Goal: Task Accomplishment & Management: Manage account settings

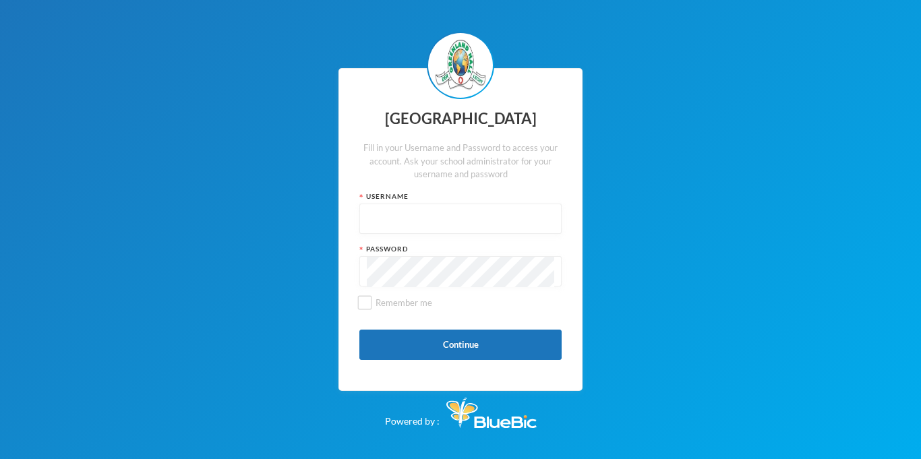
click at [509, 211] on input "text" at bounding box center [460, 219] width 187 height 30
type input "glh22e35"
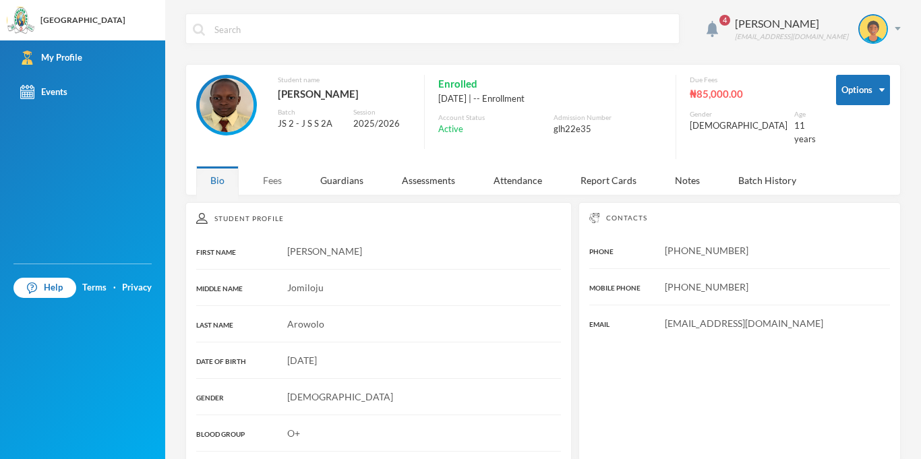
click at [283, 171] on div "Fees" at bounding box center [272, 180] width 47 height 29
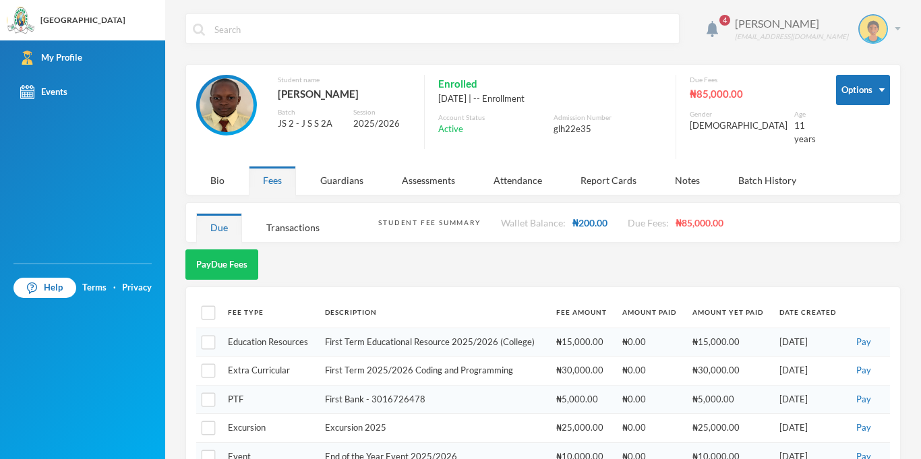
click at [898, 30] on img at bounding box center [897, 28] width 6 height 3
click at [853, 107] on button "Logout" at bounding box center [863, 98] width 61 height 20
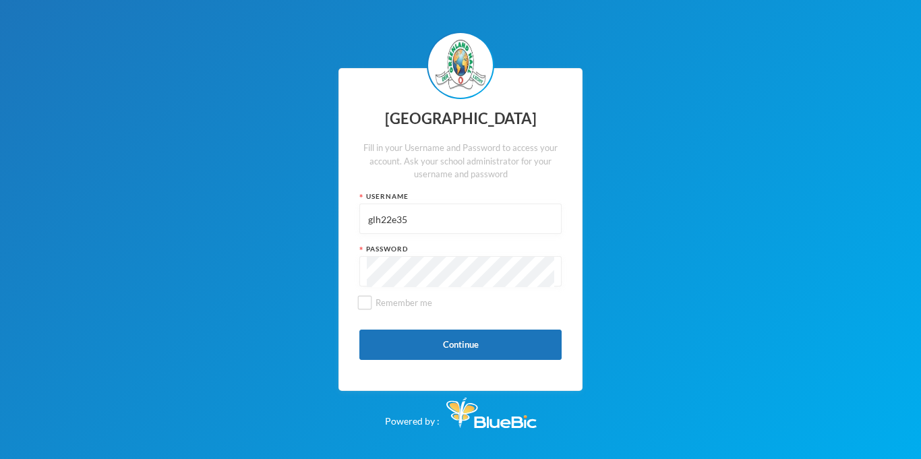
click at [443, 211] on input "glh22e35" at bounding box center [460, 219] width 187 height 30
click at [404, 214] on input "glh23c345" at bounding box center [460, 219] width 187 height 30
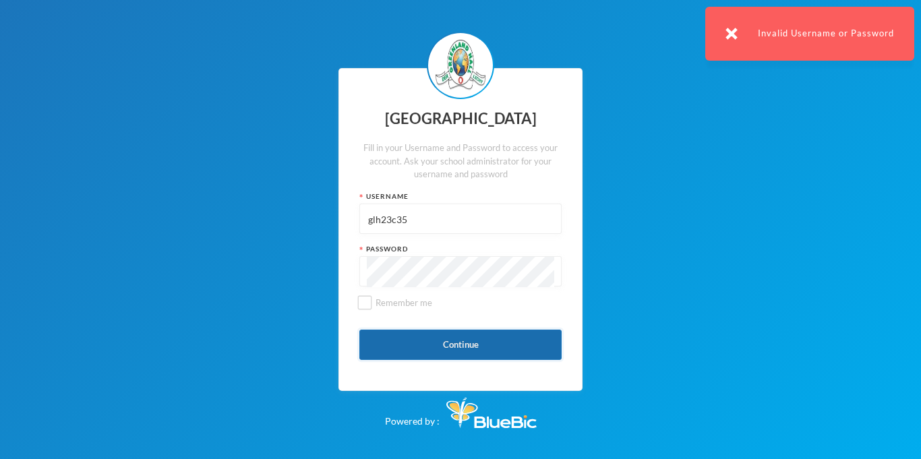
click at [400, 332] on button "Continue" at bounding box center [460, 345] width 202 height 30
click at [414, 206] on input "glh23c35" at bounding box center [460, 219] width 187 height 30
type input "glhc21"
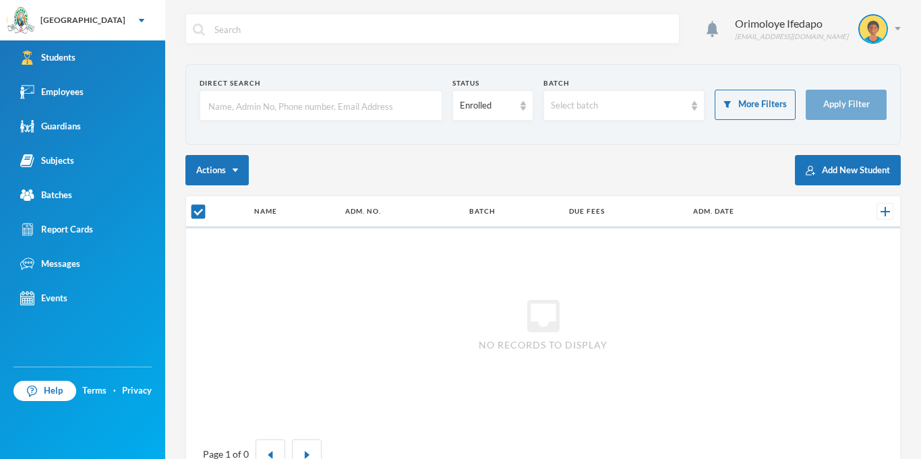
checkbox input "false"
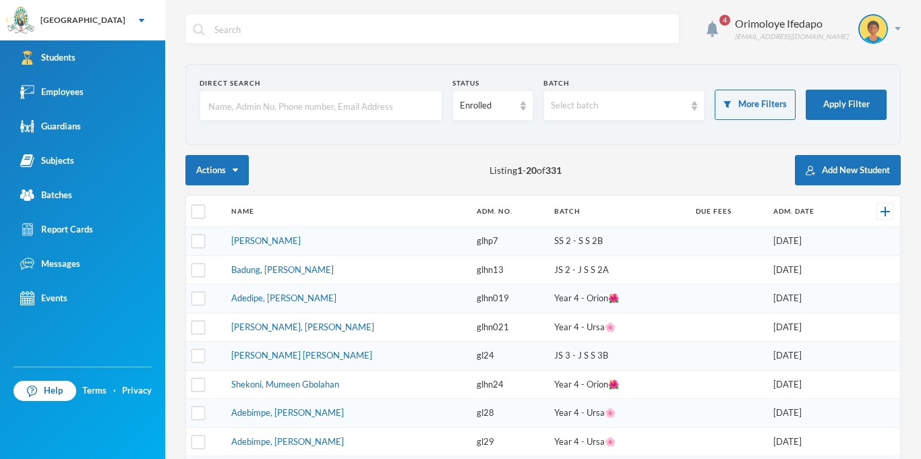
click at [319, 111] on input "text" at bounding box center [321, 106] width 228 height 30
type input "oyo"
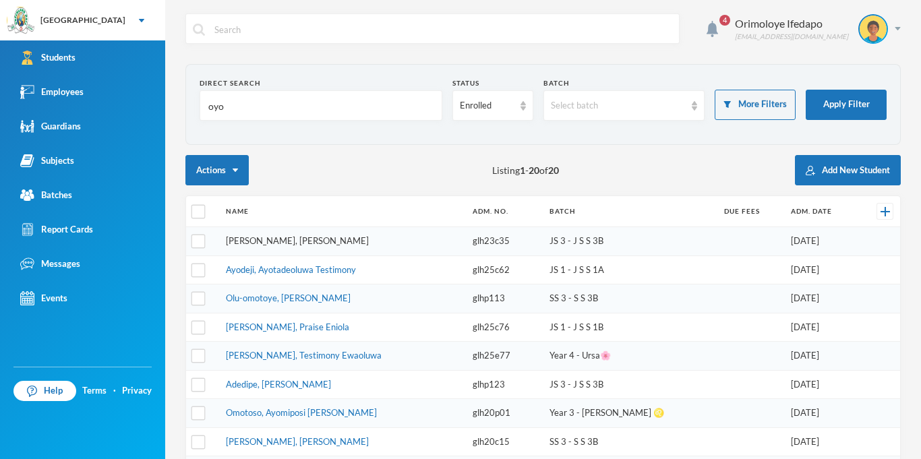
click at [278, 243] on link "[PERSON_NAME], [PERSON_NAME]" at bounding box center [297, 240] width 143 height 11
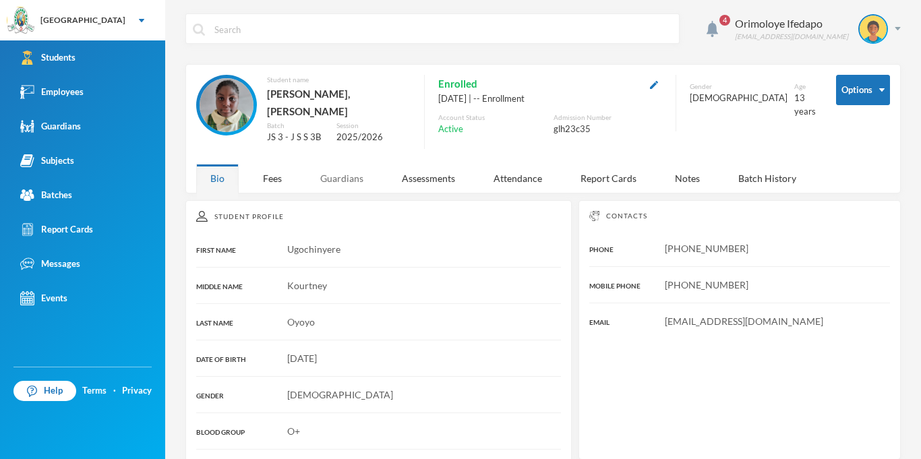
click at [338, 177] on div "Guardians" at bounding box center [341, 178] width 71 height 29
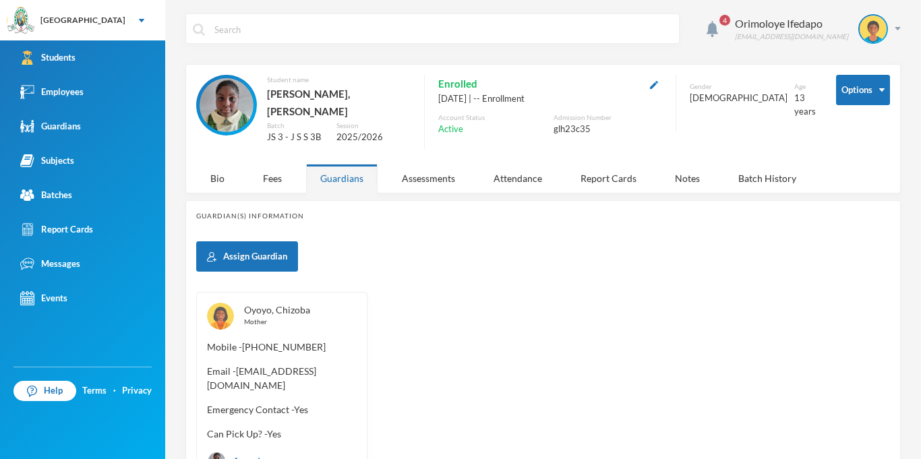
click at [274, 304] on link "Oyoyo, Chizoba" at bounding box center [277, 309] width 66 height 11
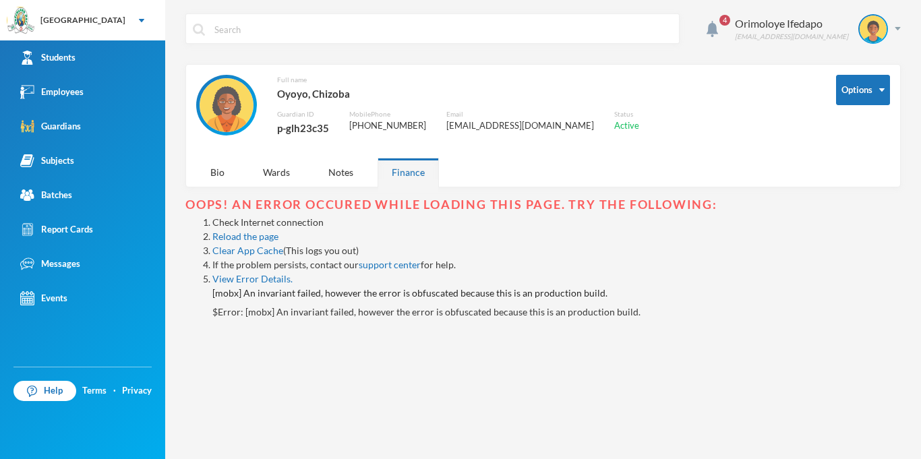
click at [317, 125] on div "p-glh23c35" at bounding box center [303, 128] width 52 height 18
copy div "p-glh23c35"
click at [899, 23] on div "Orimoloye Ifedapo [EMAIL_ADDRESS][DOMAIN_NAME]" at bounding box center [812, 29] width 176 height 30
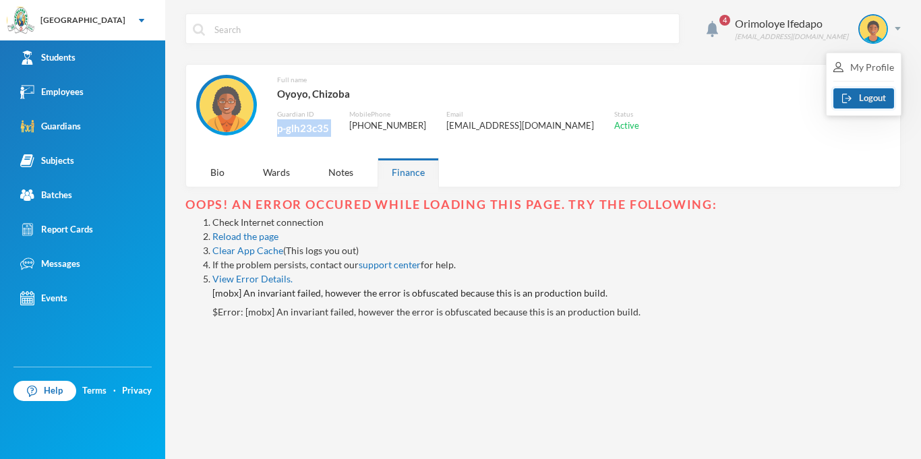
click at [875, 101] on button "Logout" at bounding box center [863, 98] width 61 height 20
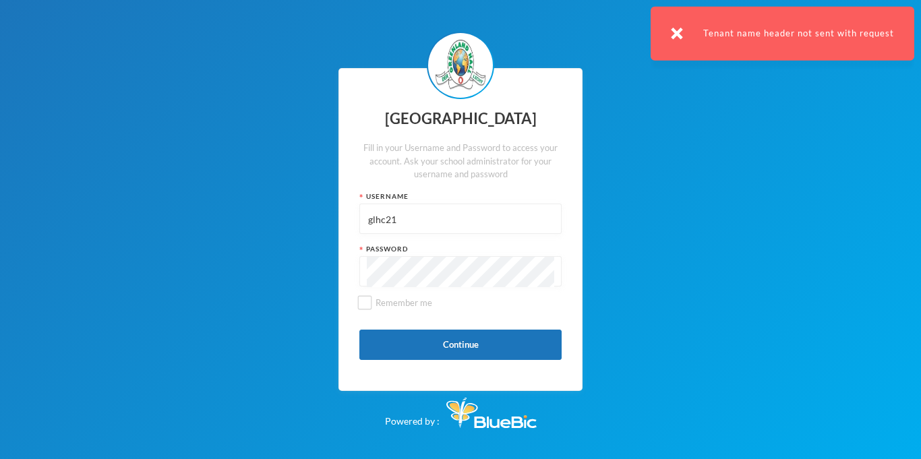
click at [427, 214] on input "glhc21" at bounding box center [460, 219] width 187 height 30
paste input "p-glh23c35"
type input "p-glh23c35"
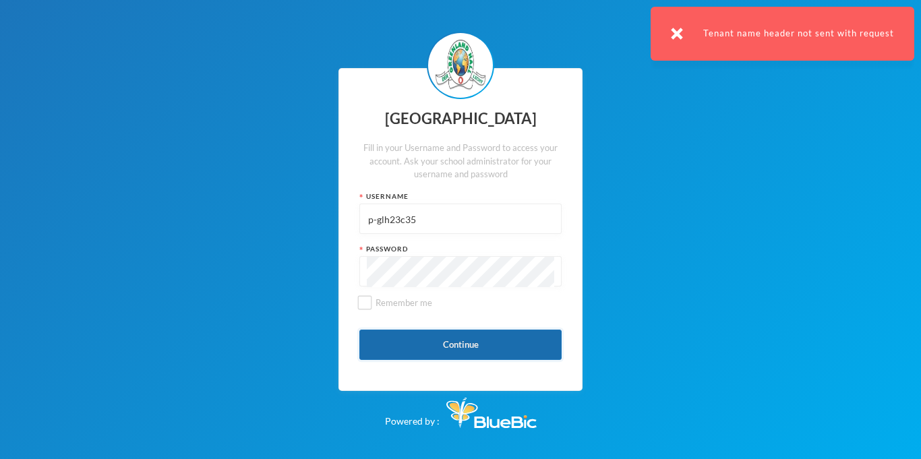
click at [429, 353] on button "Continue" at bounding box center [460, 345] width 202 height 30
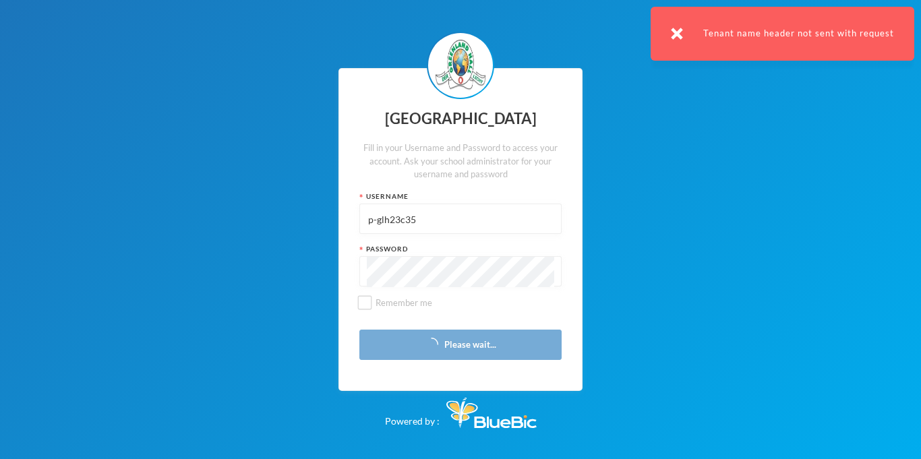
click at [686, 36] on div "Tenant name header not sent with request" at bounding box center [782, 34] width 264 height 54
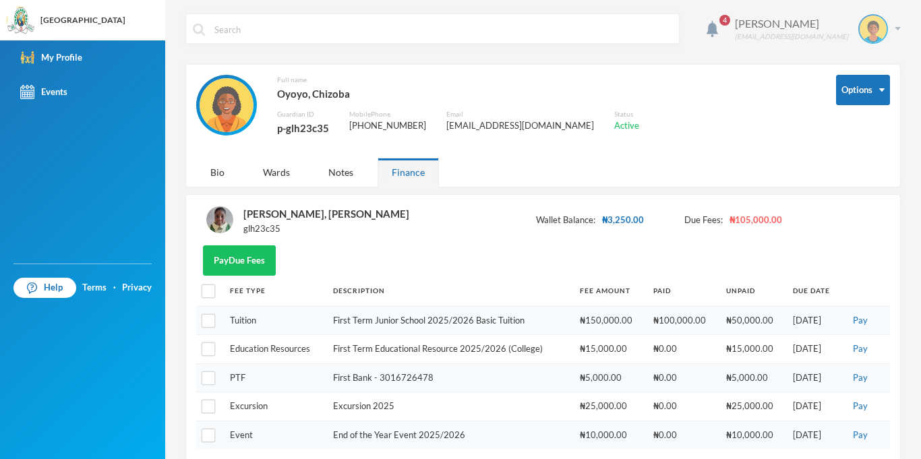
click at [892, 32] on div "[PERSON_NAME] [PERSON_NAME][EMAIL_ADDRESS][DOMAIN_NAME]" at bounding box center [812, 29] width 176 height 30
click at [877, 93] on button "Logout" at bounding box center [863, 98] width 61 height 20
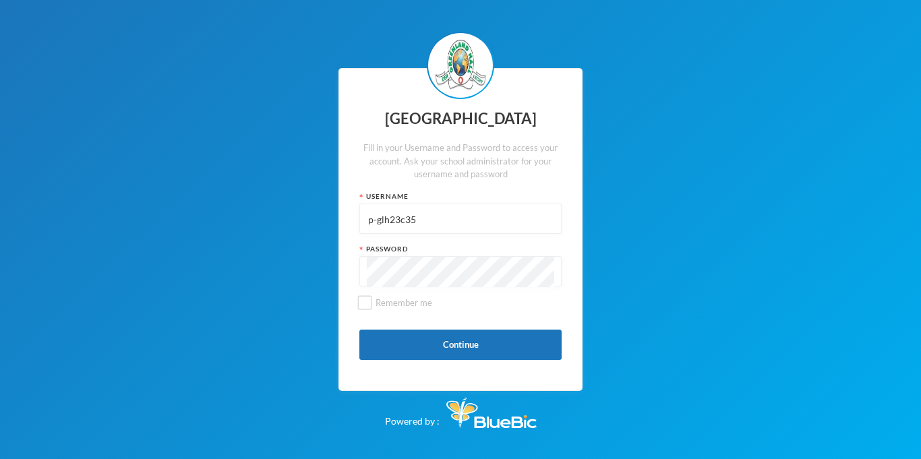
click at [419, 215] on input "p-glh23c35" at bounding box center [460, 219] width 187 height 30
type input "p"
type input "g"
click at [920, 417] on div "Greenland Hall Fill in your Username and Password to access your account. Ask y…" at bounding box center [460, 229] width 921 height 459
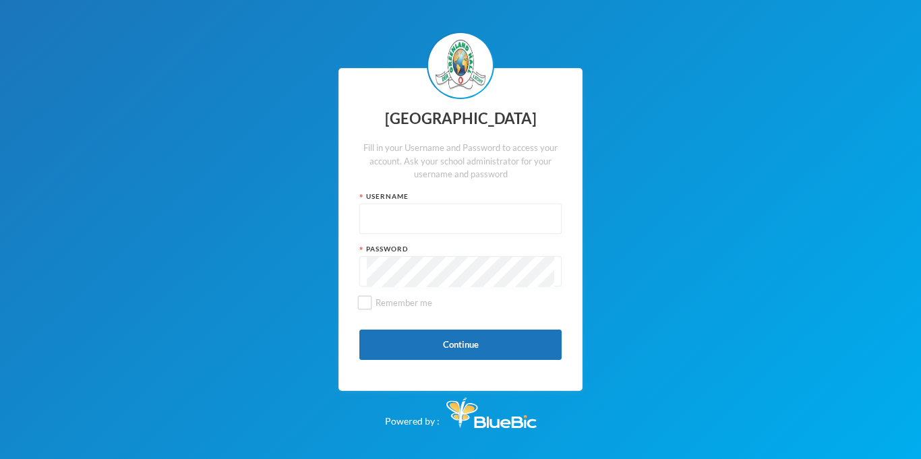
click at [389, 211] on input "text" at bounding box center [460, 219] width 187 height 30
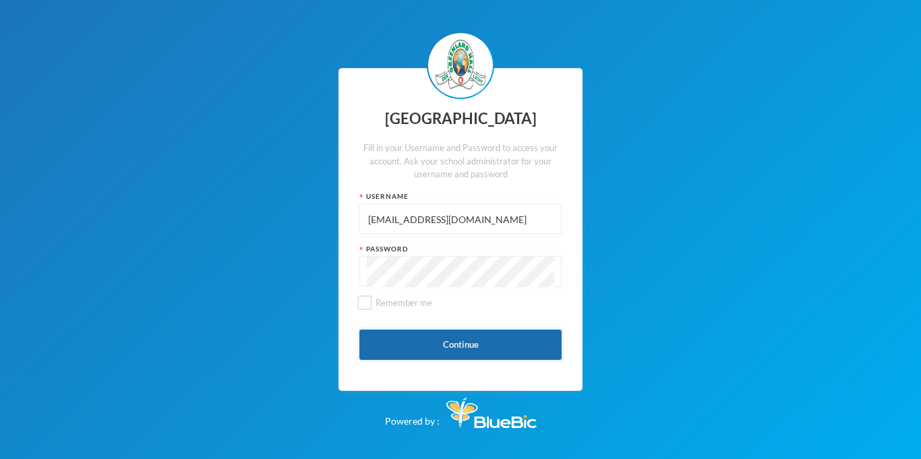
click at [407, 341] on button "Continue" at bounding box center [460, 345] width 202 height 30
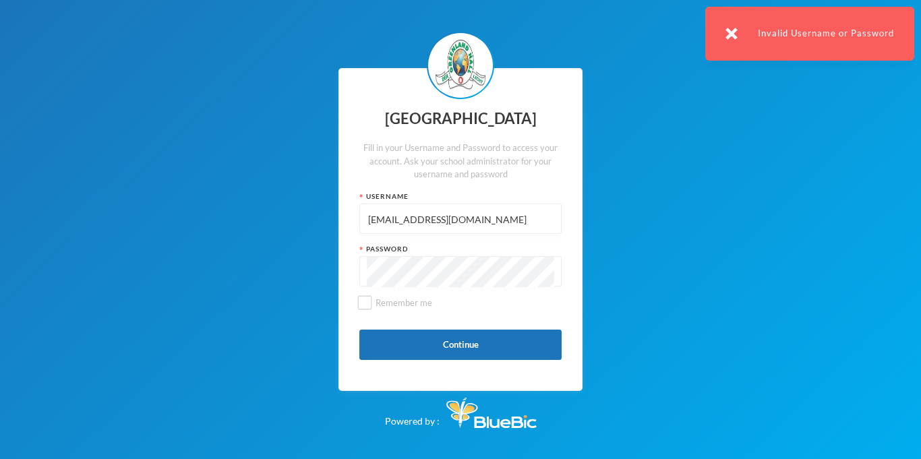
click at [491, 220] on input "[EMAIL_ADDRESS][DOMAIN_NAME]" at bounding box center [460, 219] width 187 height 30
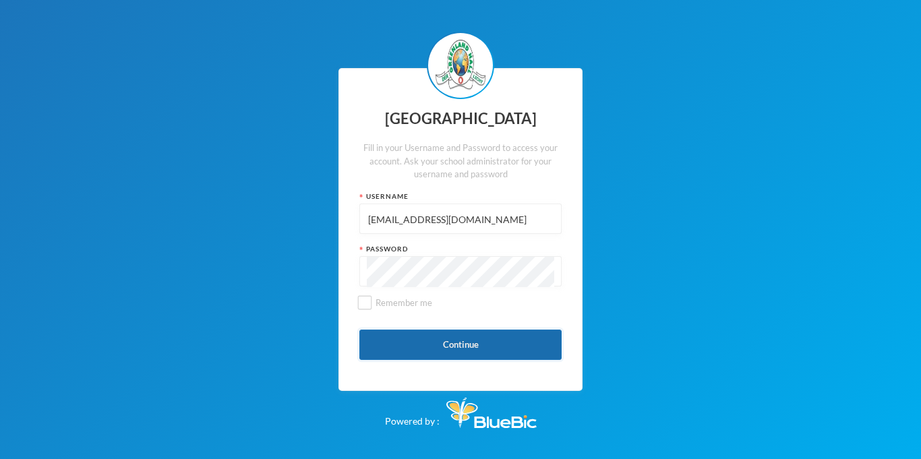
click at [456, 352] on button "Continue" at bounding box center [460, 345] width 202 height 30
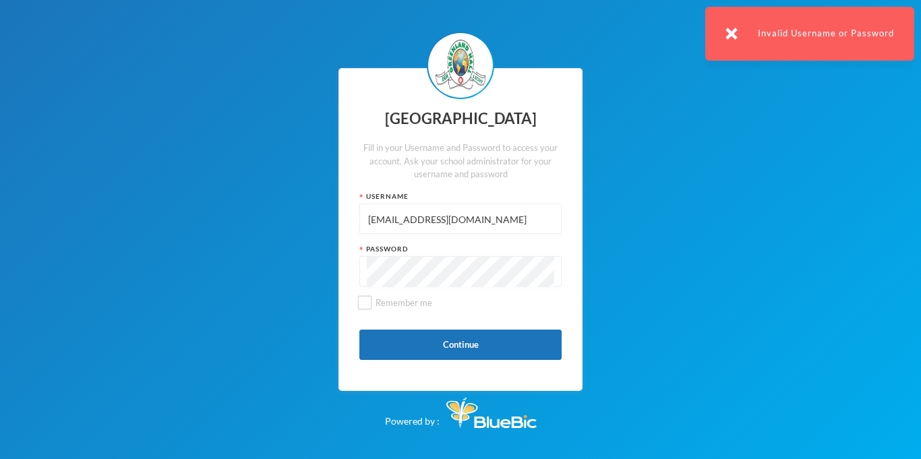
click at [528, 212] on input "[EMAIL_ADDRESS][DOMAIN_NAME]" at bounding box center [460, 219] width 187 height 30
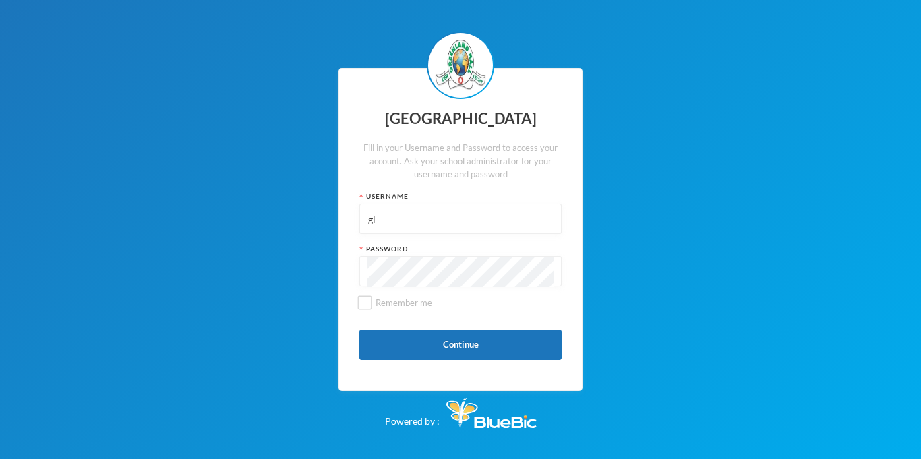
type input "g"
type input "l"
type input "glhp109"
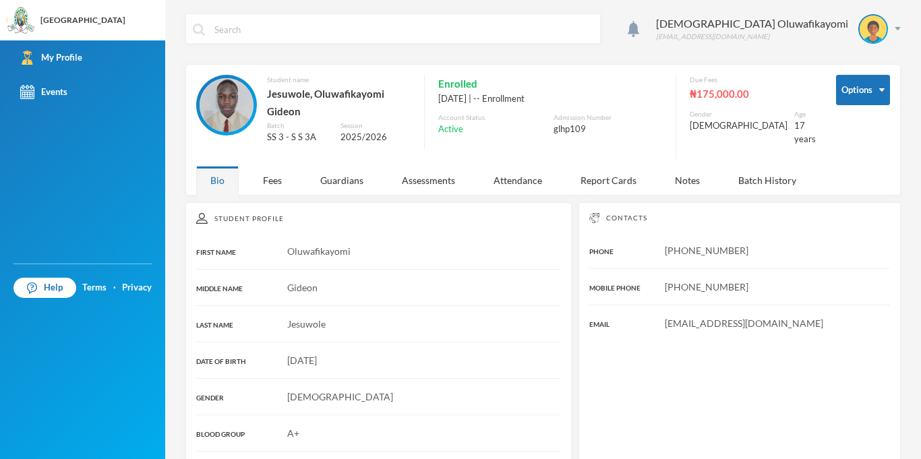
click at [271, 169] on div "Fees" at bounding box center [272, 180] width 47 height 29
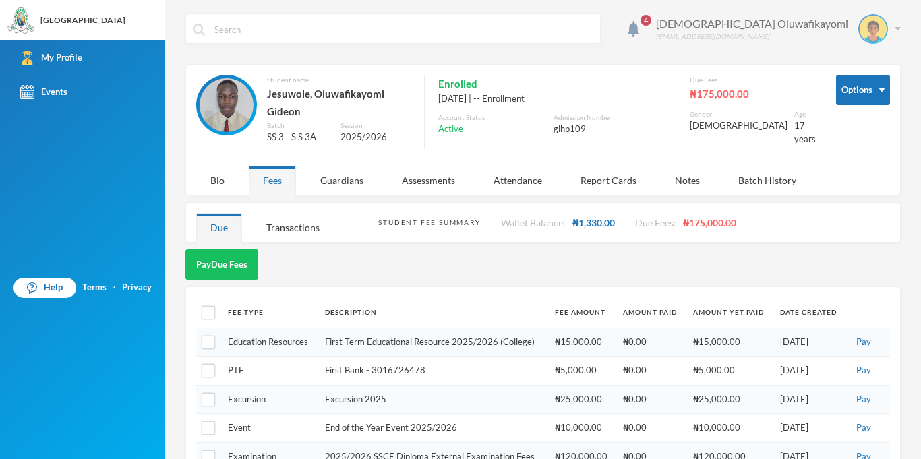
click at [890, 30] on div "[DEMOGRAPHIC_DATA] Oluwafikayomi [EMAIL_ADDRESS][DOMAIN_NAME]" at bounding box center [773, 29] width 255 height 30
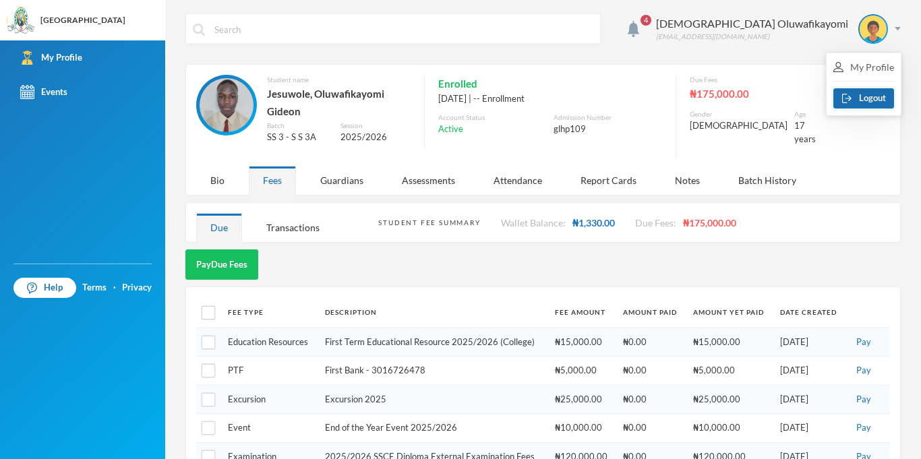
click at [854, 99] on button "Logout" at bounding box center [863, 98] width 61 height 20
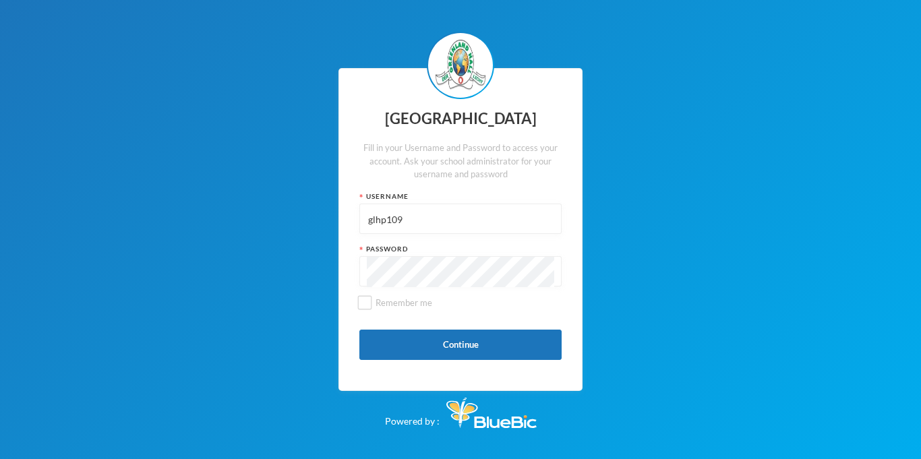
click at [429, 222] on input "glhp109" at bounding box center [460, 219] width 187 height 30
type input "glh20c15"
click at [431, 340] on button "Continue" at bounding box center [460, 345] width 202 height 30
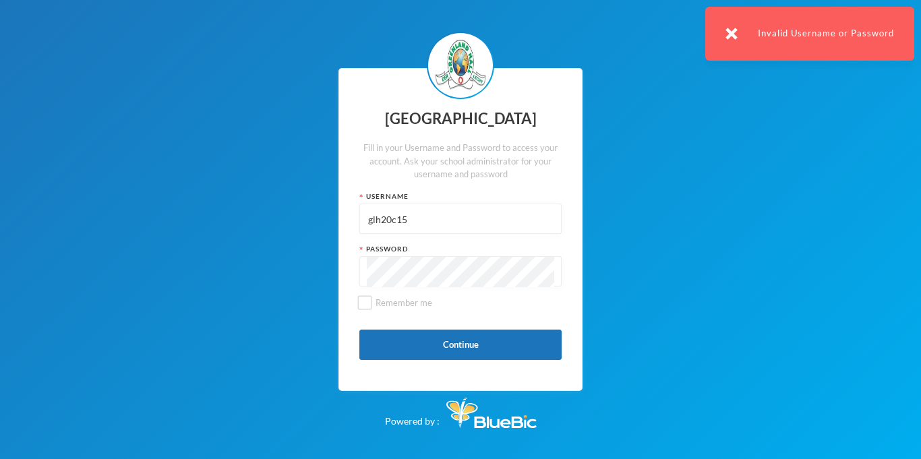
click at [435, 230] on input "glh20c15" at bounding box center [460, 219] width 187 height 30
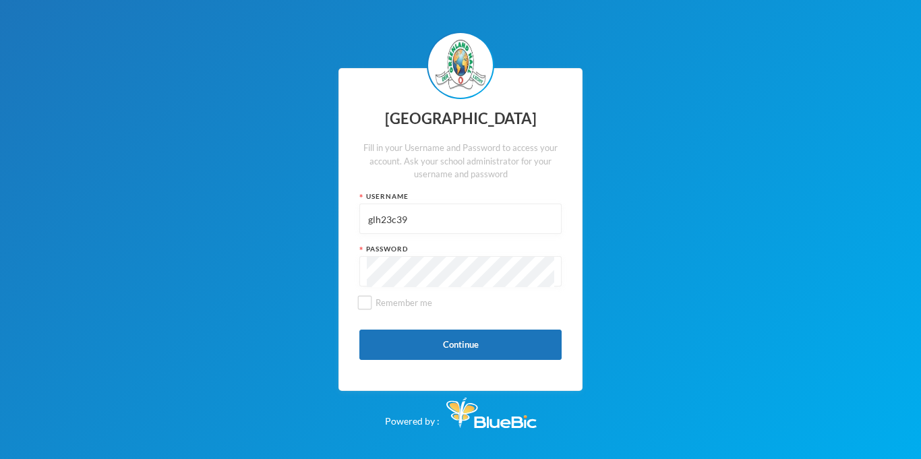
type input "glh23c39"
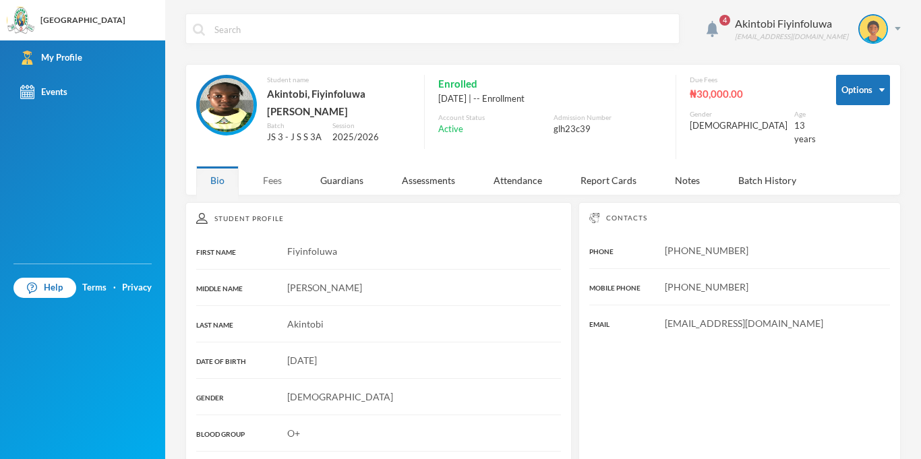
click at [275, 172] on div "Fees" at bounding box center [272, 180] width 47 height 29
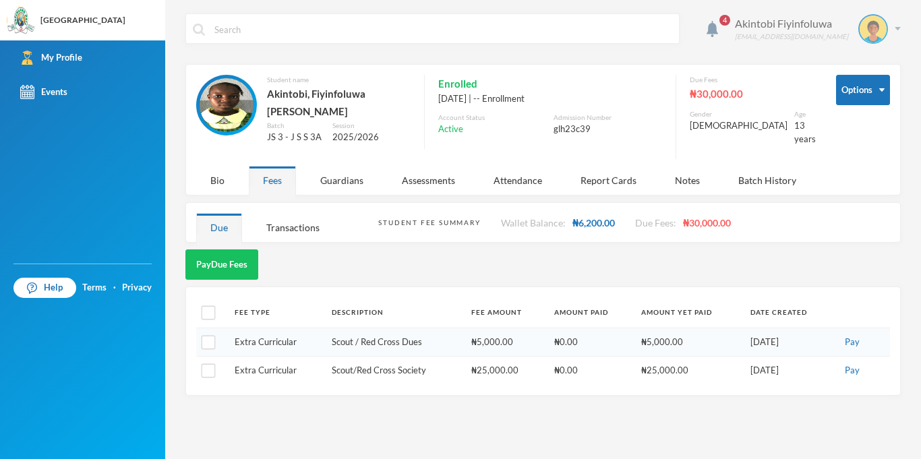
click at [898, 20] on div "Akintobi Fiyinfoluwa [EMAIL_ADDRESS][DOMAIN_NAME]" at bounding box center [812, 29] width 176 height 30
click at [871, 97] on button "Logout" at bounding box center [863, 98] width 61 height 20
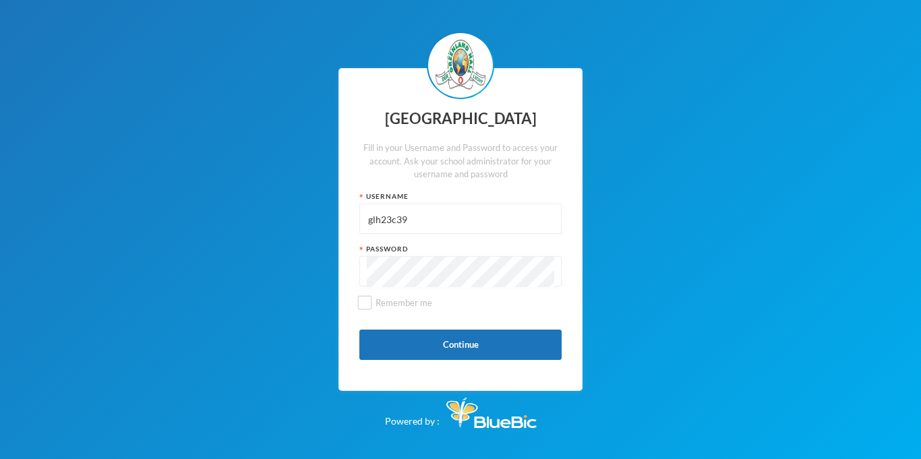
click at [439, 228] on input "glh23c39" at bounding box center [460, 219] width 187 height 30
type input "gl76"
click at [437, 359] on button "Continue" at bounding box center [460, 345] width 202 height 30
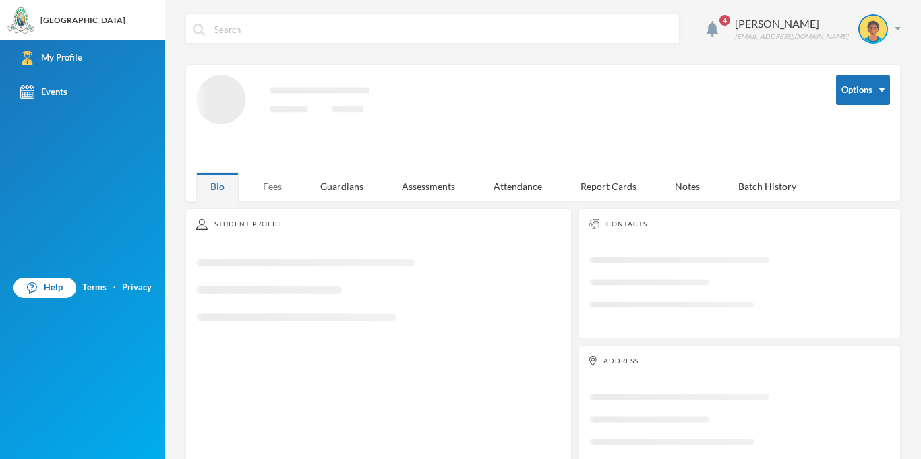
click at [282, 185] on div "Fees" at bounding box center [272, 186] width 47 height 29
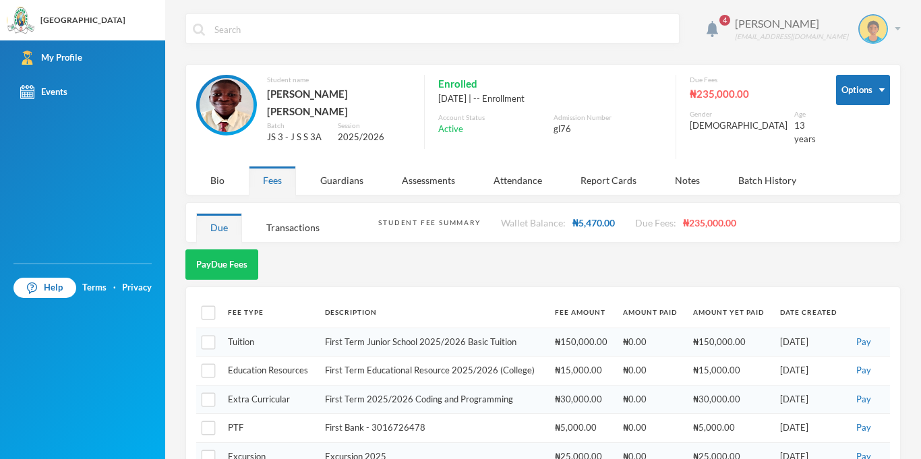
click at [898, 32] on div "[PERSON_NAME] [EMAIL_ADDRESS][DOMAIN_NAME]" at bounding box center [812, 29] width 176 height 30
click at [293, 231] on div "Transactions" at bounding box center [293, 227] width 82 height 29
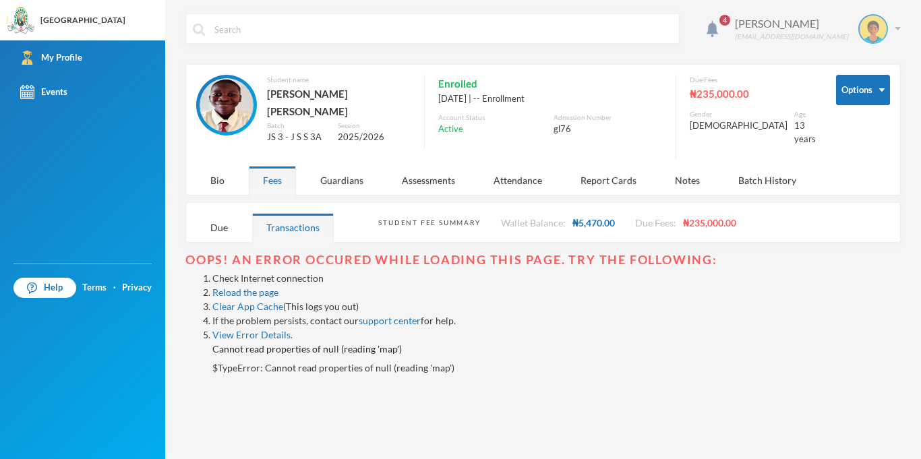
click at [893, 29] on div "[PERSON_NAME] [EMAIL_ADDRESS][DOMAIN_NAME]" at bounding box center [812, 29] width 176 height 30
click at [866, 97] on button "Logout" at bounding box center [863, 98] width 61 height 20
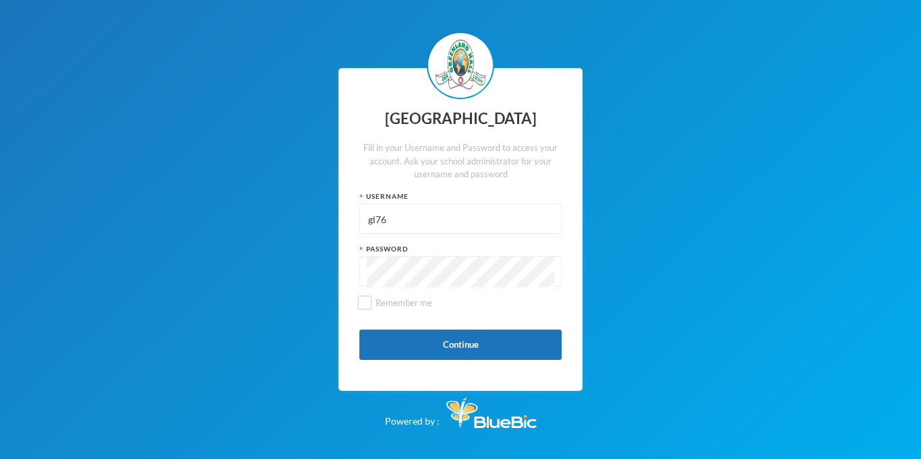
click at [454, 224] on input "gl76" at bounding box center [460, 219] width 187 height 30
click at [396, 221] on input "glh22c4" at bounding box center [460, 219] width 187 height 30
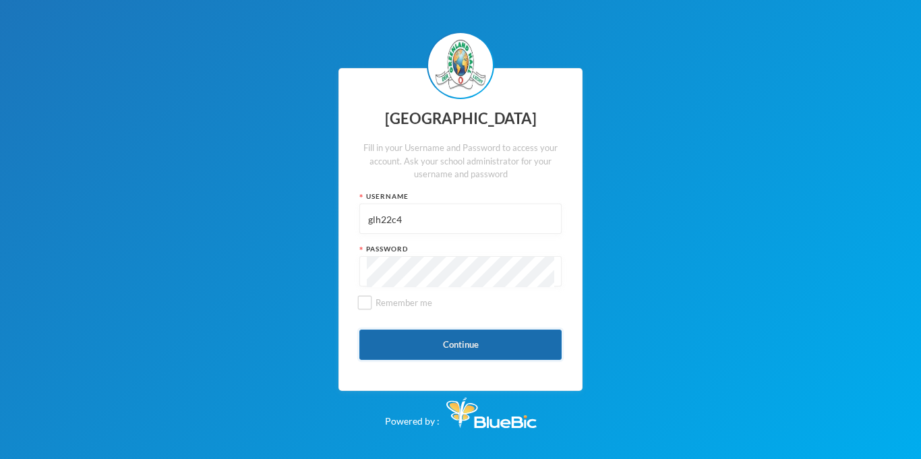
click at [453, 341] on button "Continue" at bounding box center [460, 345] width 202 height 30
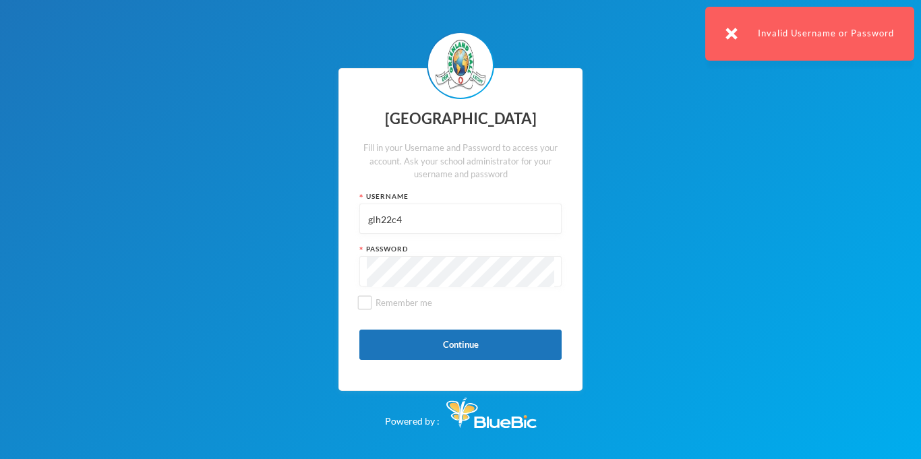
click at [407, 227] on input "glh22c4" at bounding box center [460, 219] width 187 height 30
type input "glhc21"
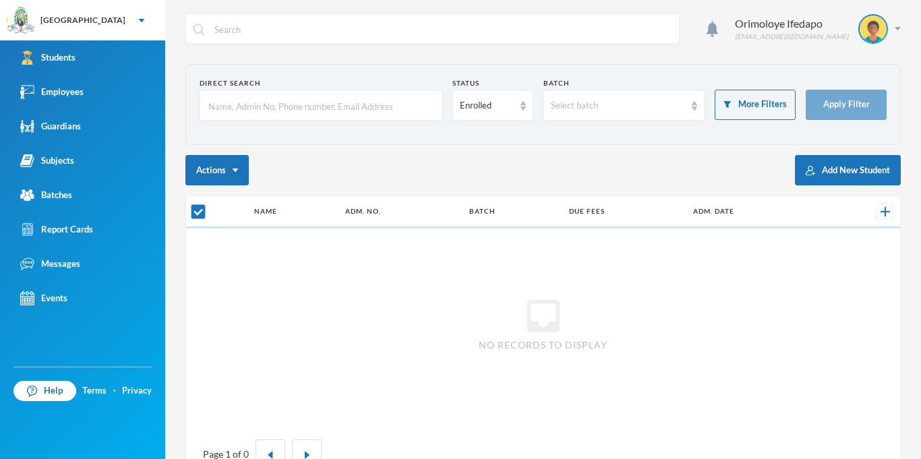
checkbox input "false"
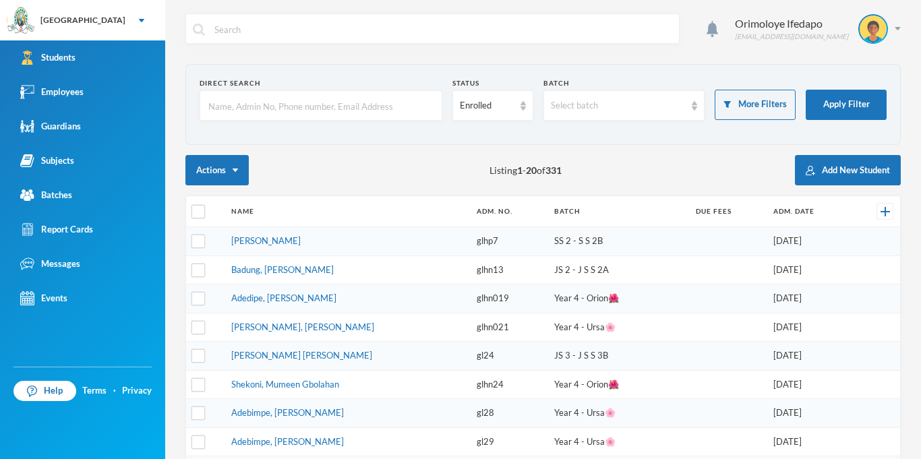
click at [348, 104] on input "text" at bounding box center [321, 106] width 228 height 30
type input "sama"
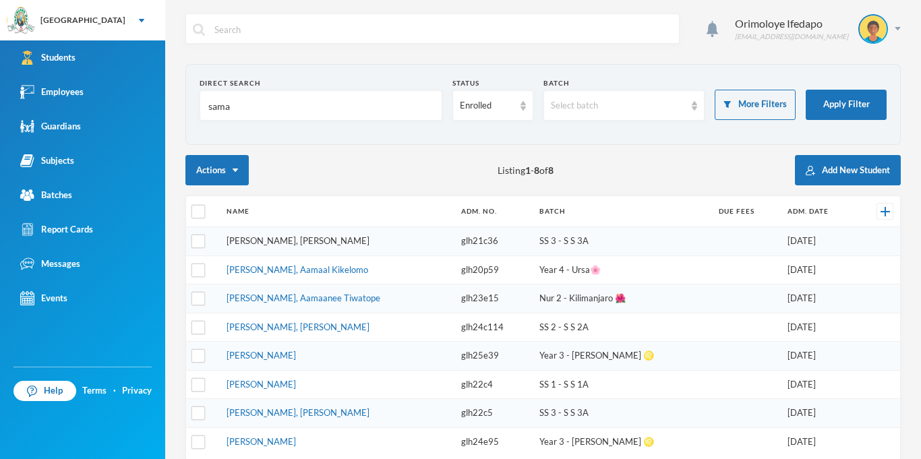
click at [282, 236] on link "[PERSON_NAME], [PERSON_NAME]" at bounding box center [297, 240] width 143 height 11
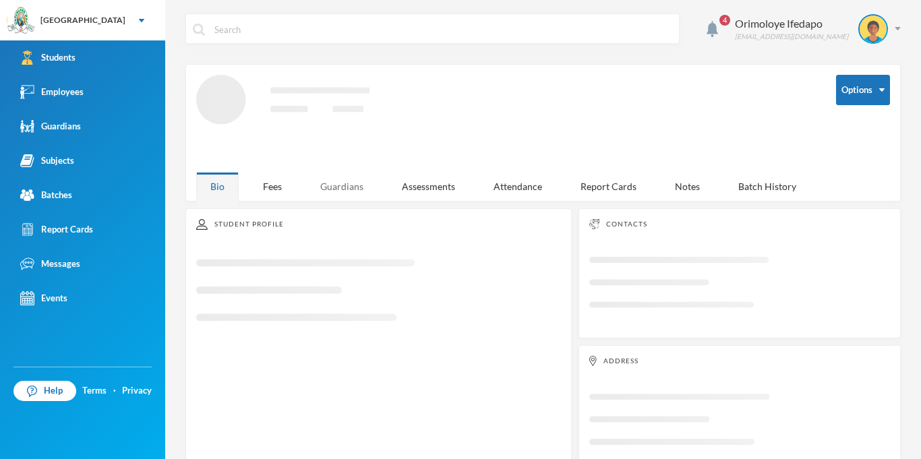
click at [334, 185] on div "Guardians" at bounding box center [341, 186] width 71 height 29
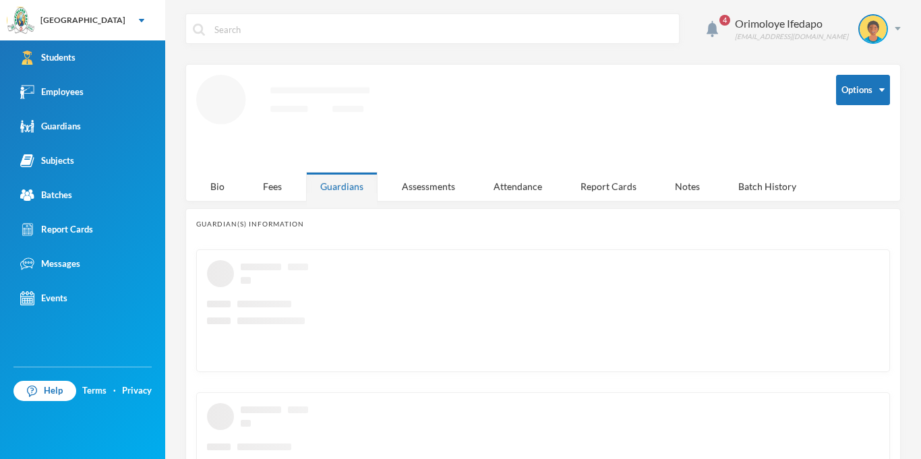
click at [334, 185] on div "Guardians" at bounding box center [341, 186] width 71 height 29
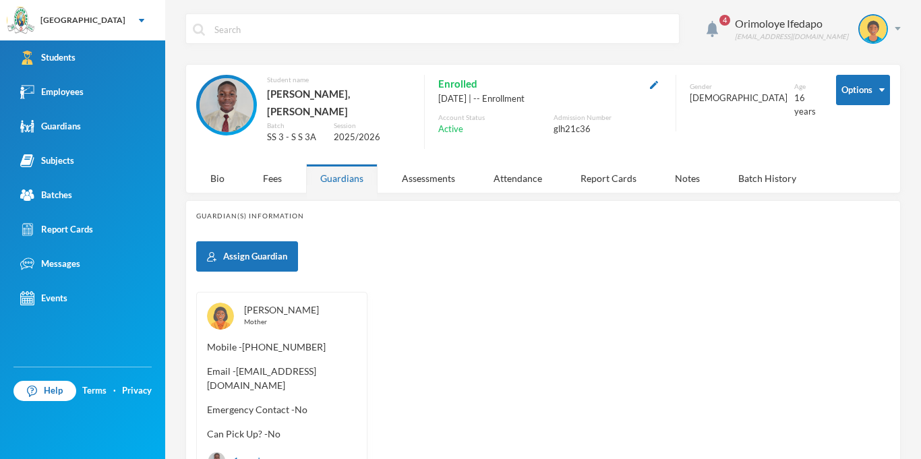
click at [276, 307] on link "[PERSON_NAME]" at bounding box center [281, 309] width 75 height 11
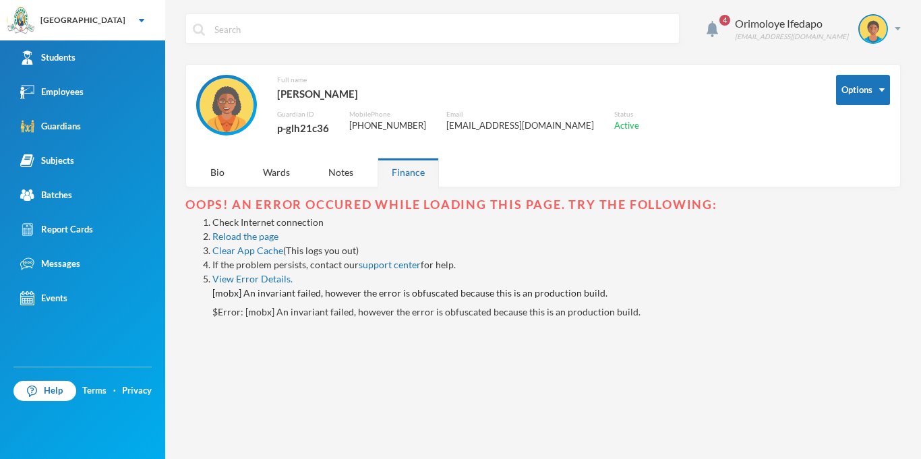
click at [296, 130] on div "p-glh21c36" at bounding box center [303, 128] width 52 height 18
copy div "p-glh21c36"
click at [897, 30] on img at bounding box center [897, 28] width 6 height 3
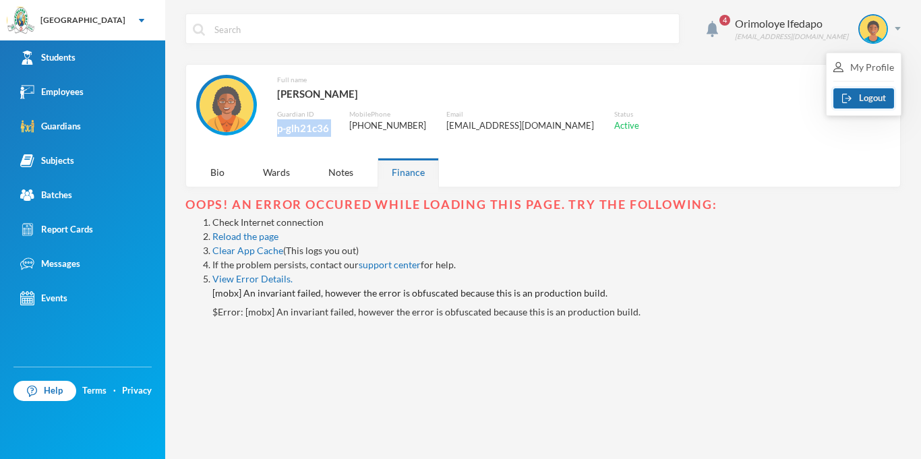
click at [881, 101] on button "Logout" at bounding box center [863, 98] width 61 height 20
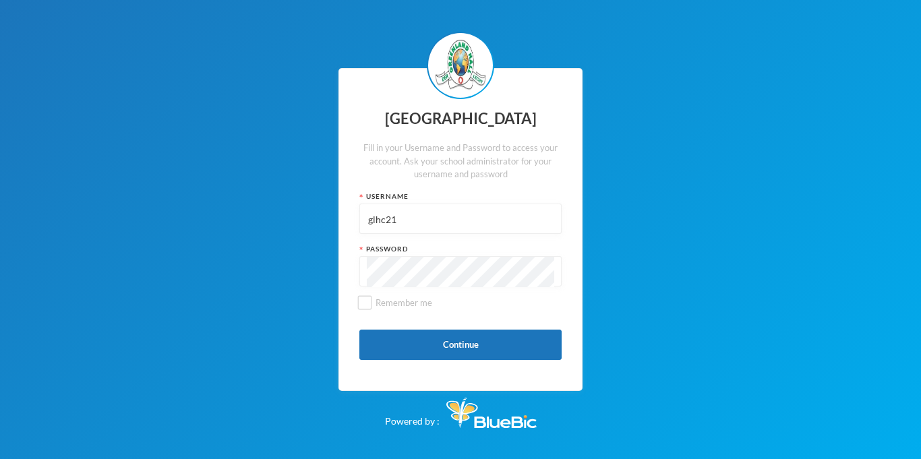
click at [414, 208] on input "glhc21" at bounding box center [460, 219] width 187 height 30
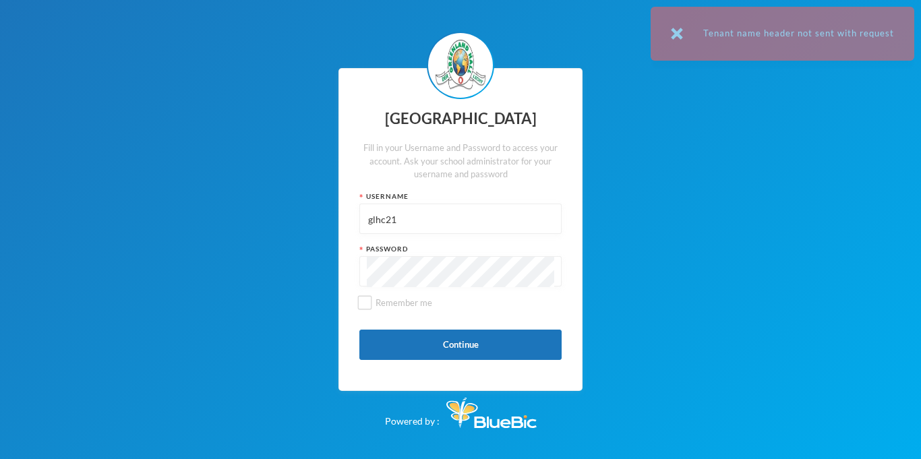
click at [414, 208] on input "glhc21" at bounding box center [460, 219] width 187 height 30
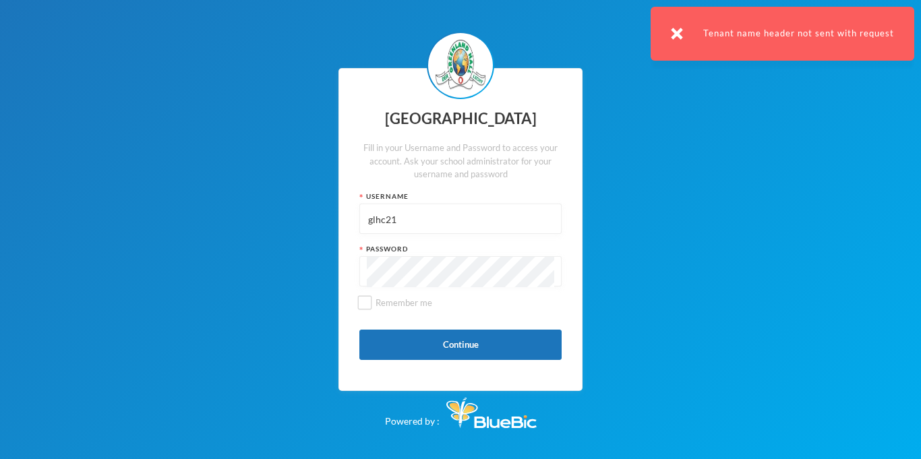
paste input "p-glh21c36"
type input "p-glh21c36"
click at [456, 344] on button "Continue" at bounding box center [460, 345] width 202 height 30
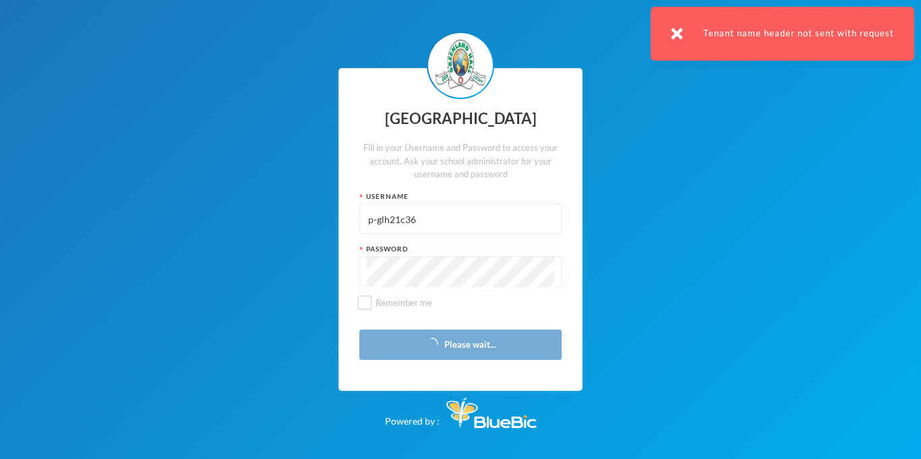
click at [681, 38] on img at bounding box center [677, 34] width 12 height 12
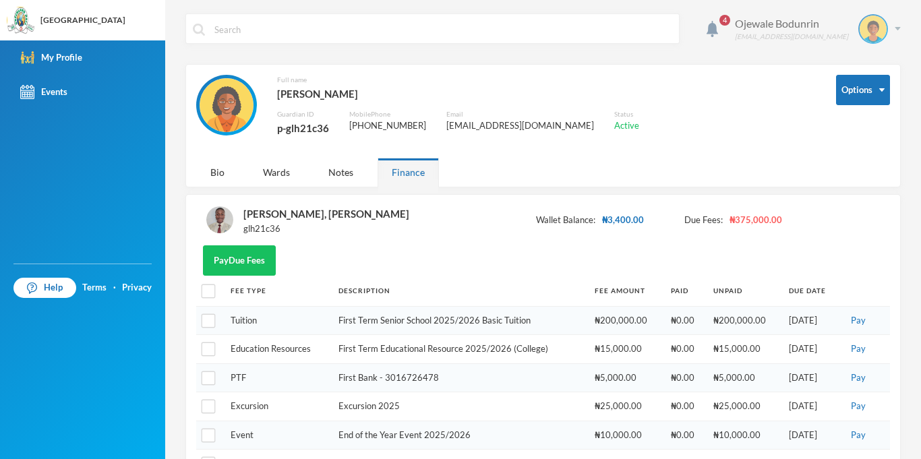
click at [900, 28] on img at bounding box center [897, 28] width 6 height 3
click at [867, 100] on button "Logout" at bounding box center [863, 98] width 61 height 20
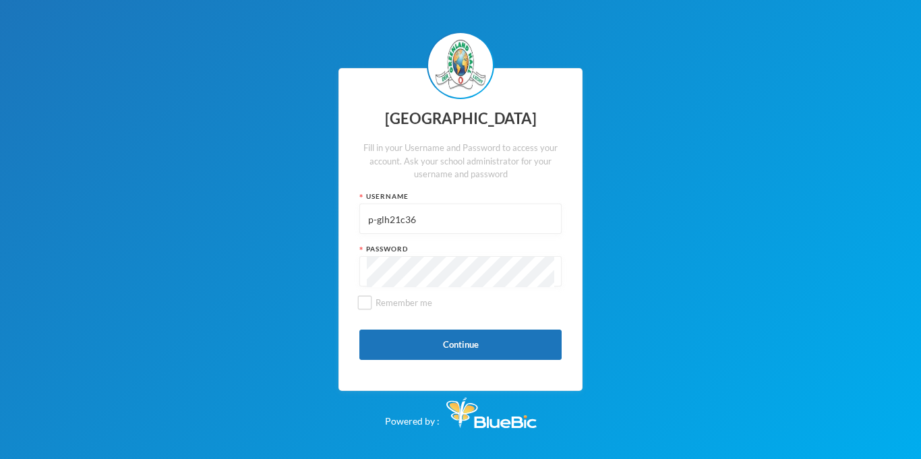
click at [438, 214] on input "p-glh21c36" at bounding box center [460, 219] width 187 height 30
type input "glhc21"
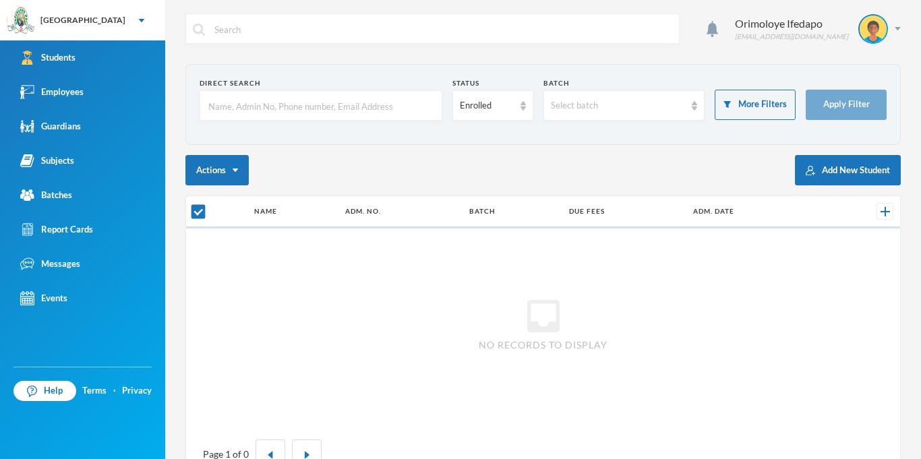
click at [246, 86] on div "Direct Search" at bounding box center [320, 83] width 243 height 10
checkbox input "false"
click at [247, 103] on input "text" at bounding box center [321, 106] width 228 height 30
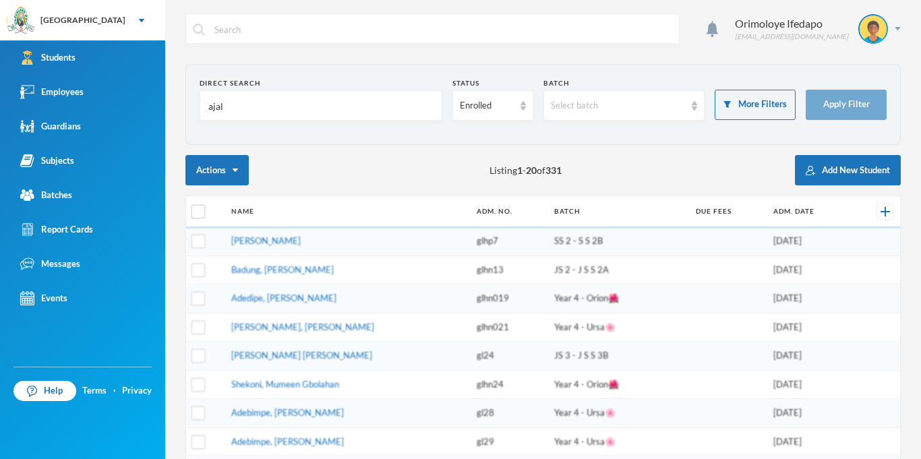
type input "[PERSON_NAME]"
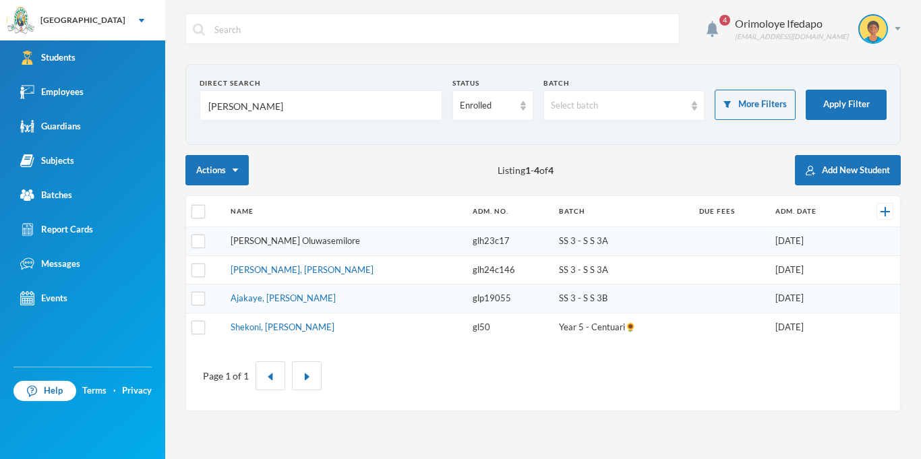
click at [299, 245] on link "[PERSON_NAME] Oluwasemilore" at bounding box center [294, 240] width 129 height 11
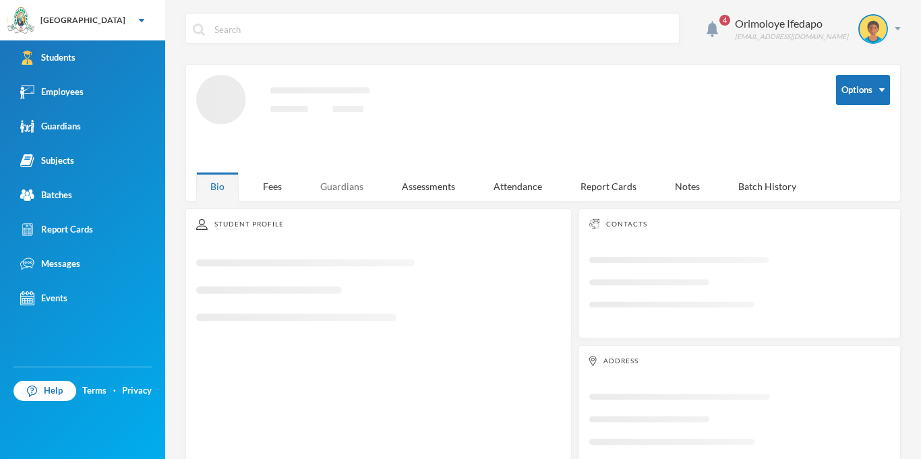
click at [344, 187] on div "4 Orimoloye Ifedapo [EMAIL_ADDRESS][DOMAIN_NAME] Options Loading interface... B…" at bounding box center [542, 229] width 755 height 459
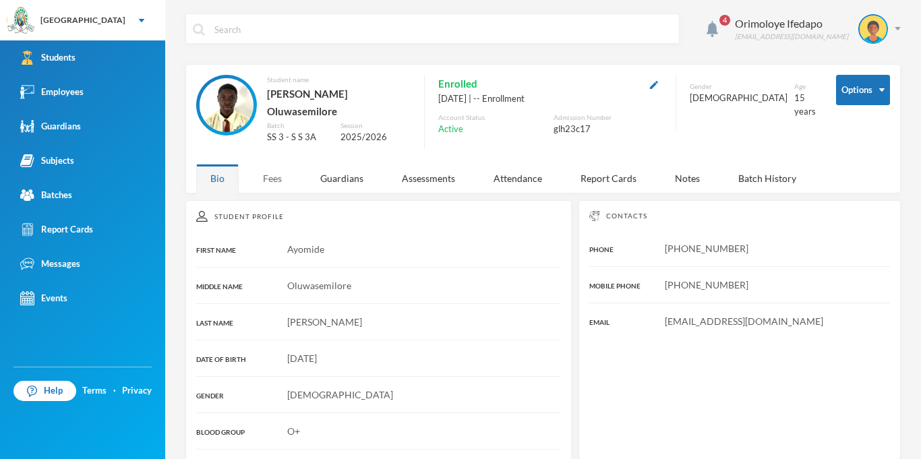
click at [266, 164] on div "Fees" at bounding box center [272, 178] width 47 height 29
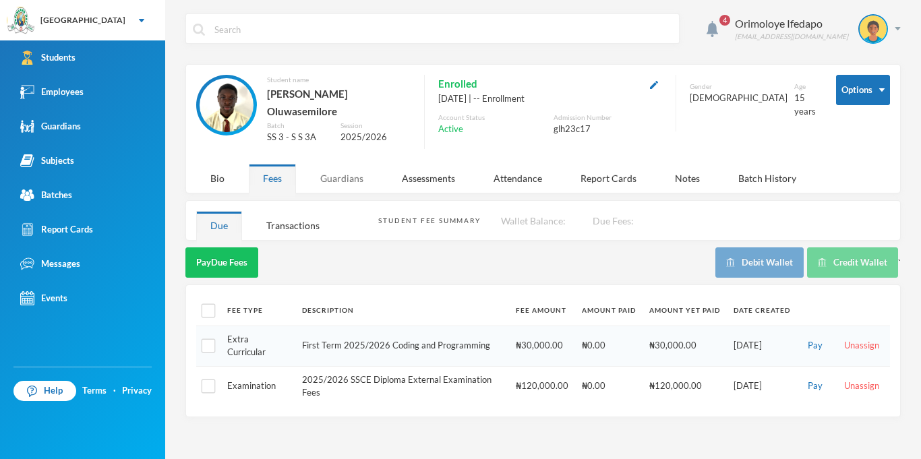
click at [344, 175] on div "Guardians" at bounding box center [341, 178] width 71 height 29
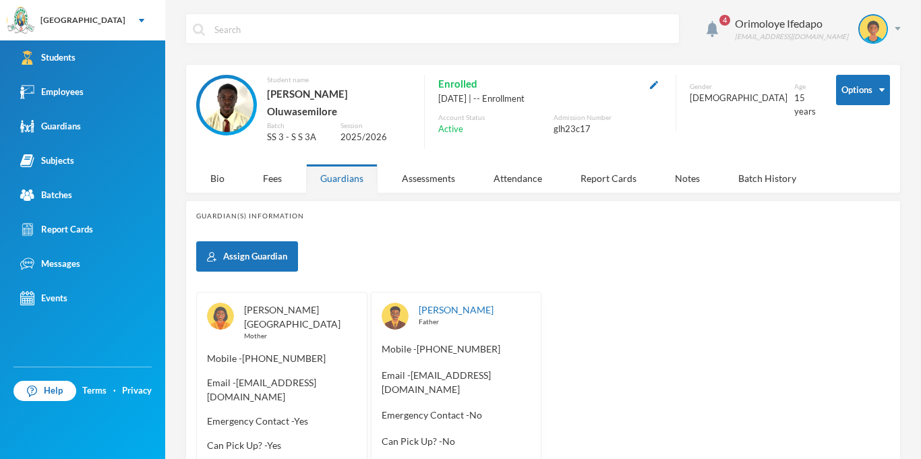
click at [278, 304] on link "[PERSON_NAME][GEOGRAPHIC_DATA]" at bounding box center [292, 317] width 96 height 26
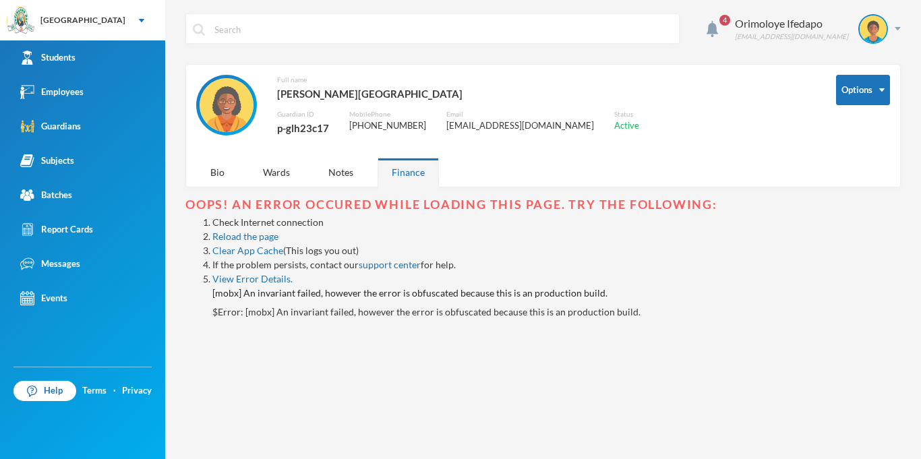
click at [311, 129] on div "p-glh23c17" at bounding box center [303, 128] width 52 height 18
copy div "p-glh23c17"
click at [896, 38] on div "Orimoloye Ifedapo [EMAIL_ADDRESS][DOMAIN_NAME]" at bounding box center [812, 29] width 176 height 30
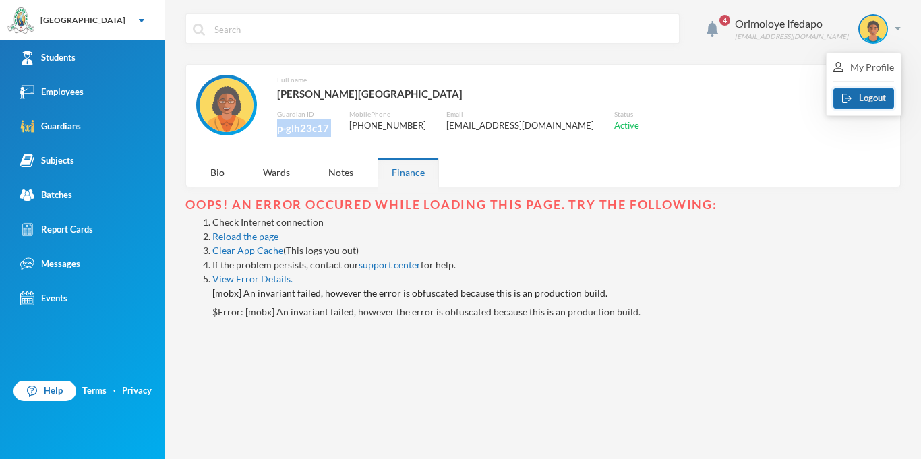
click at [858, 94] on button "Logout" at bounding box center [863, 98] width 61 height 20
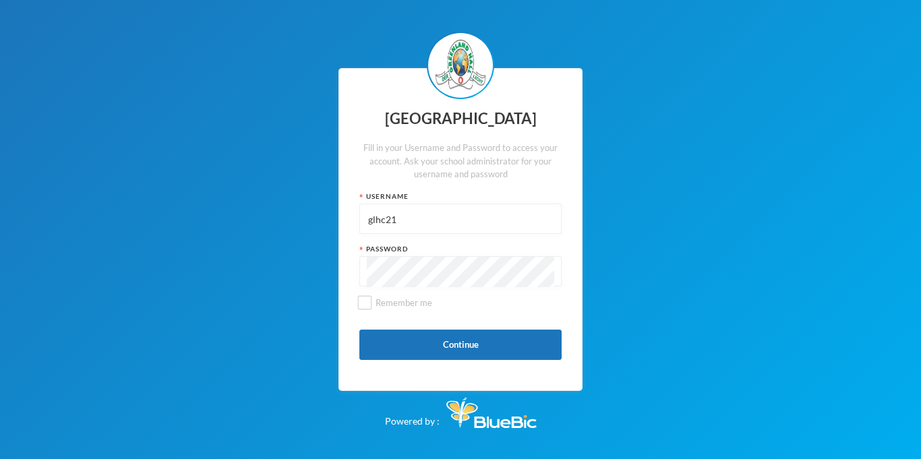
click at [438, 232] on input "glhc21" at bounding box center [460, 219] width 187 height 30
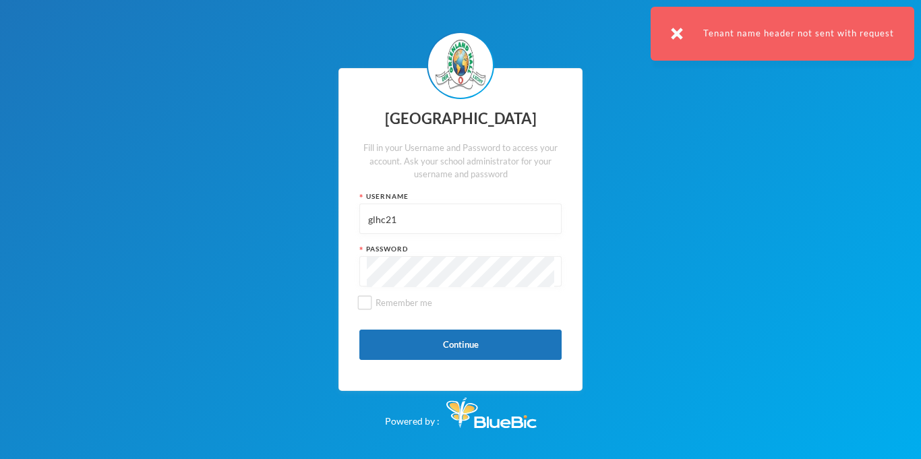
click at [438, 232] on input "glhc21" at bounding box center [460, 219] width 187 height 30
paste input "p-glh23c17"
type input "p-glh23c17"
click at [474, 336] on button "Continue" at bounding box center [460, 345] width 202 height 30
click at [722, 35] on div "Invalid Username or Password" at bounding box center [809, 34] width 209 height 54
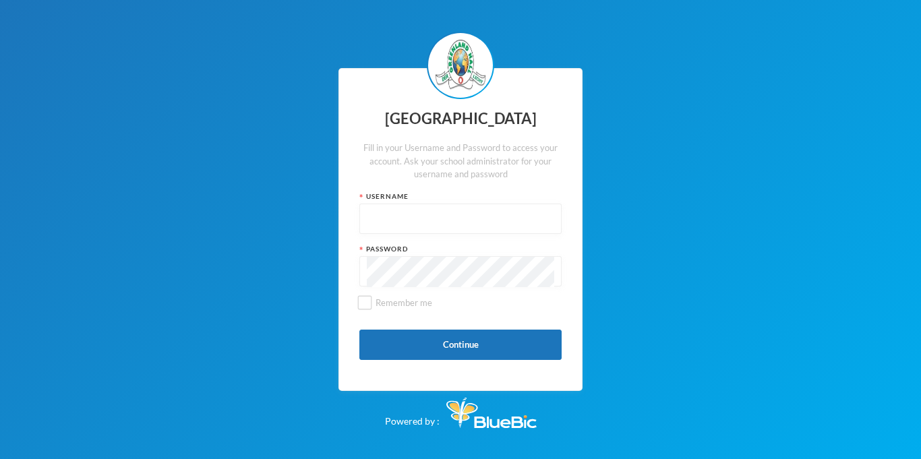
click at [460, 212] on input "text" at bounding box center [460, 219] width 187 height 30
type input "glhc21"
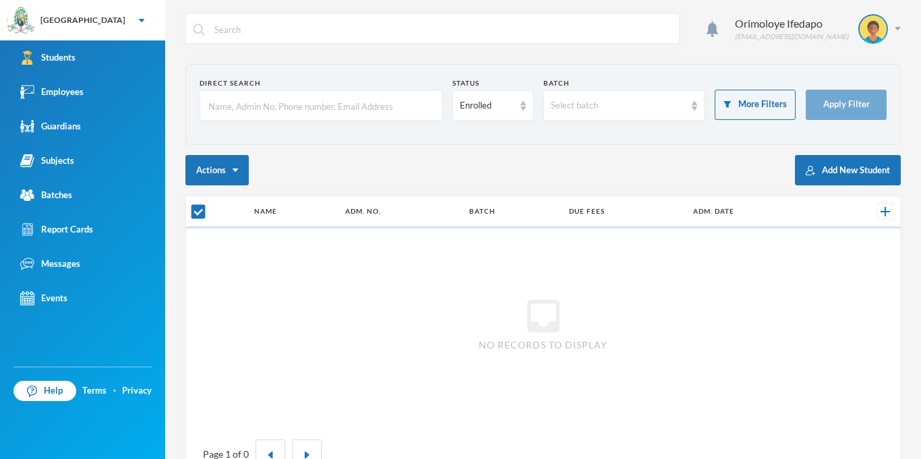
checkbox input "false"
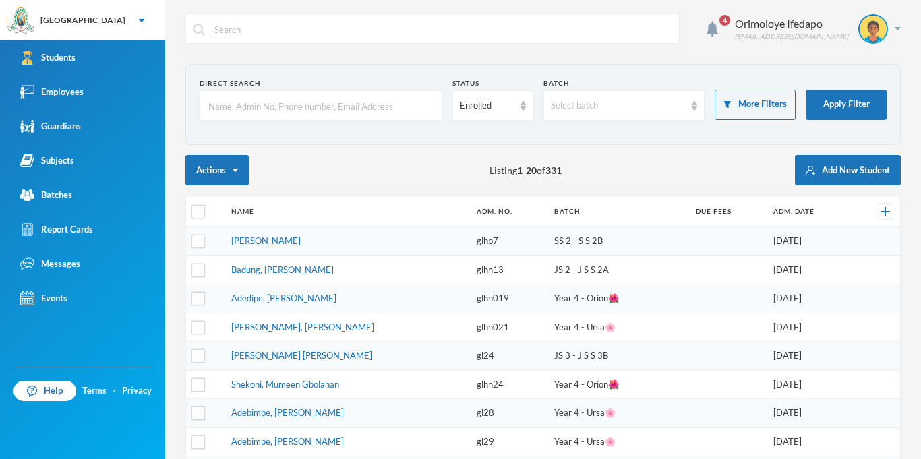
click at [266, 114] on input "text" at bounding box center [321, 106] width 228 height 30
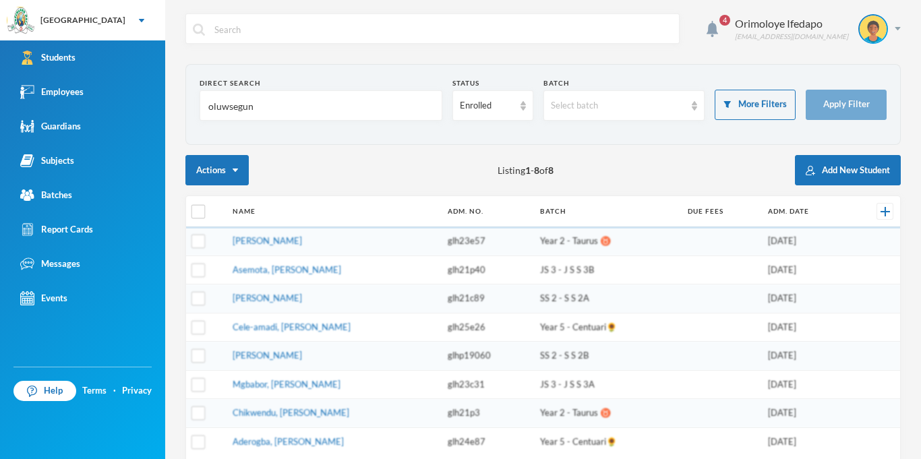
type input "oluwasegun"
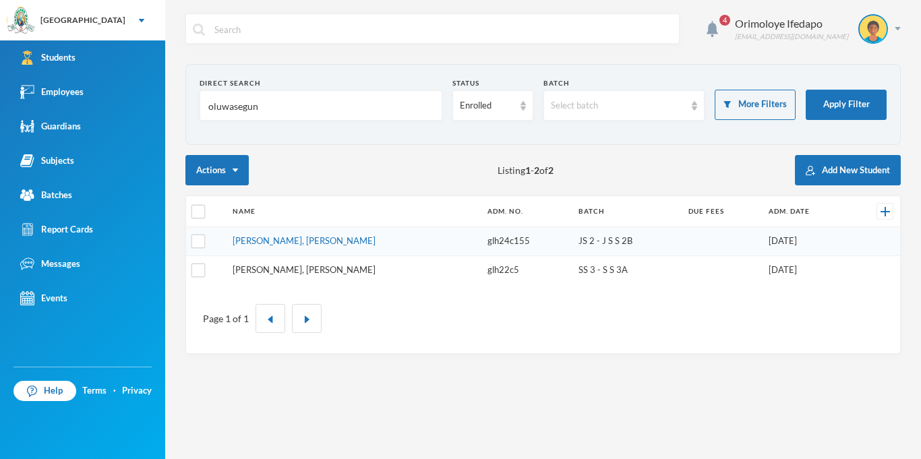
click at [254, 272] on link "[PERSON_NAME], [PERSON_NAME]" at bounding box center [304, 269] width 143 height 11
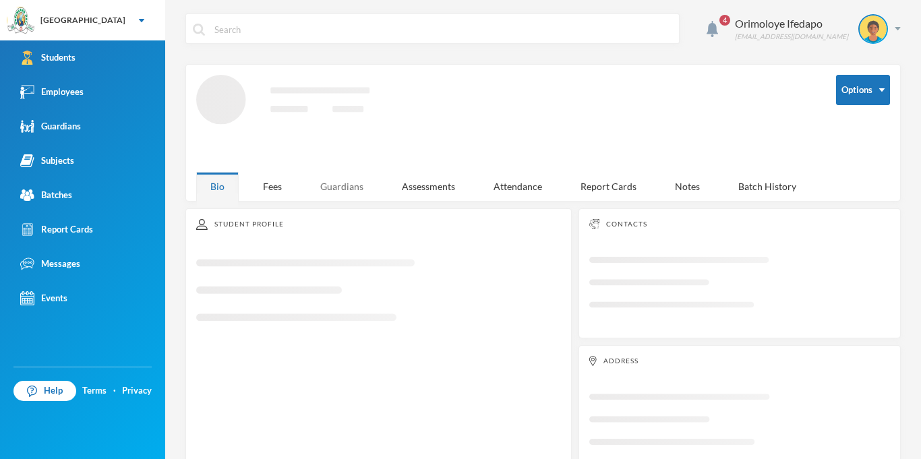
click at [332, 187] on div "Guardians" at bounding box center [341, 186] width 71 height 29
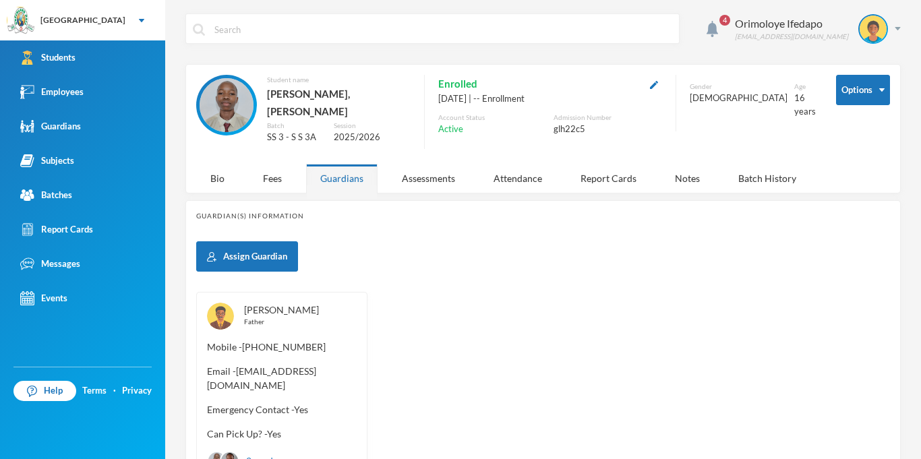
click at [280, 305] on link "Samuel, Dayo" at bounding box center [281, 309] width 75 height 11
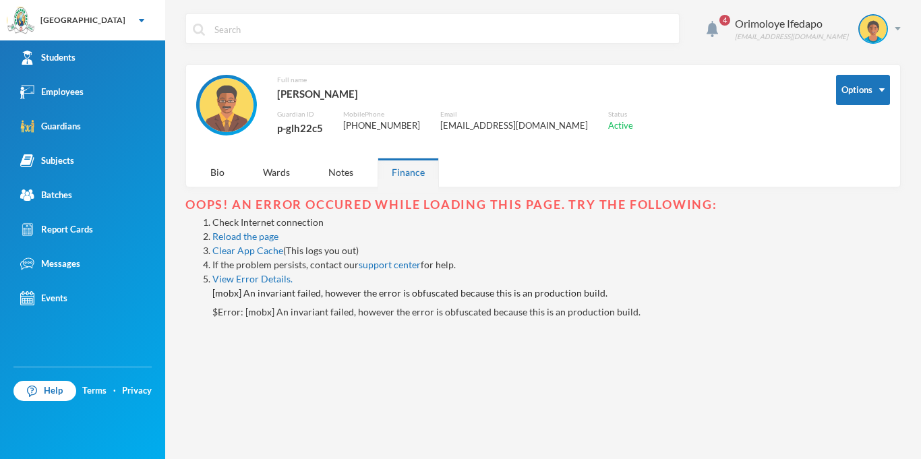
click at [297, 131] on div "p-glh22c5" at bounding box center [300, 128] width 46 height 18
click at [902, 30] on div "4 Orimoloye Ifedapo dapo.orimoloye@greenlandhall.org Options Full name Samuel, …" at bounding box center [542, 229] width 755 height 459
click at [894, 31] on div "Orimoloye Ifedapo [EMAIL_ADDRESS][DOMAIN_NAME]" at bounding box center [812, 29] width 176 height 30
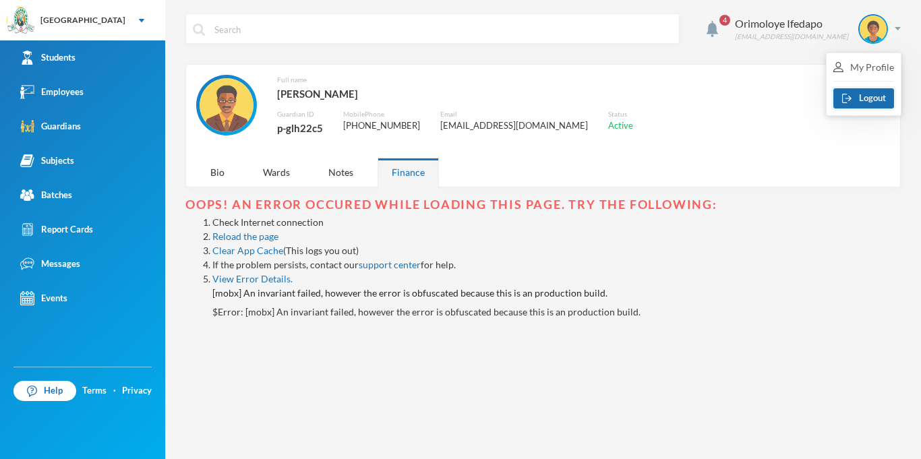
click at [861, 98] on button "Logout" at bounding box center [863, 98] width 61 height 20
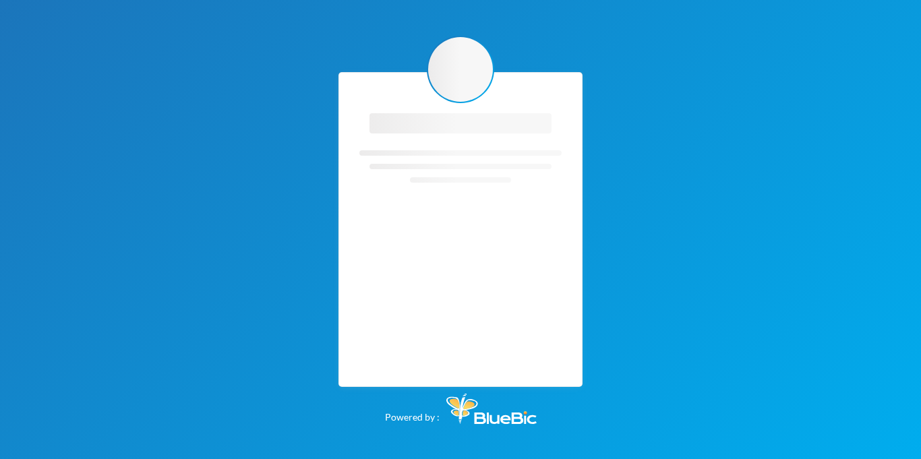
click at [861, 98] on div "Loading interface... Loading interface... Powered by :" at bounding box center [460, 229] width 921 height 459
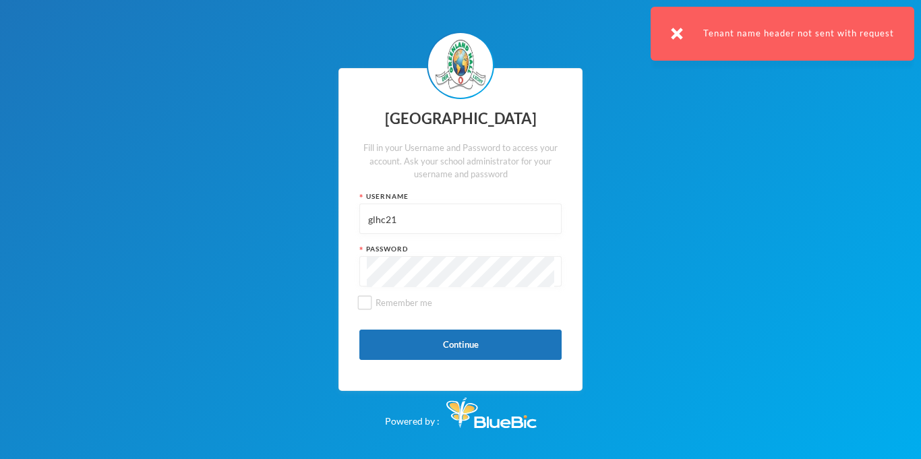
click at [489, 216] on input "glhc21" at bounding box center [460, 219] width 187 height 30
paste input "p-glh23c17"
type input "p-glh23c17"
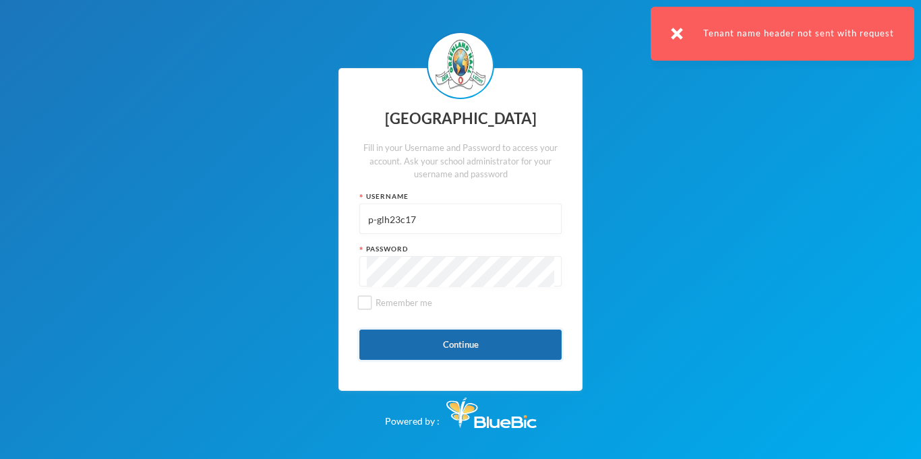
click at [432, 354] on button "Continue" at bounding box center [460, 345] width 202 height 30
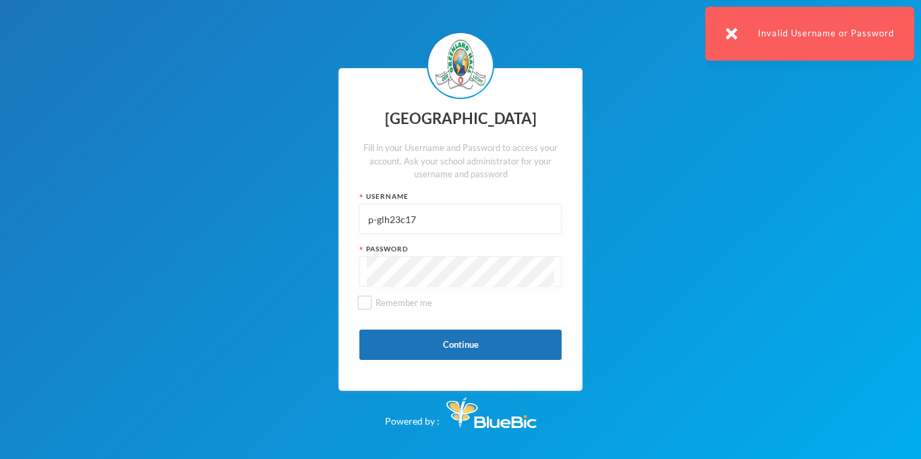
click at [730, 35] on img at bounding box center [731, 34] width 12 height 12
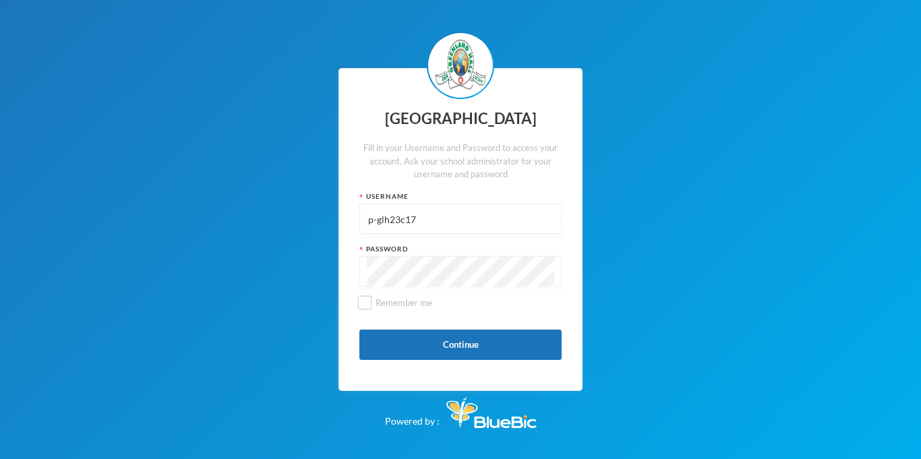
click at [491, 223] on input "p-glh23c17" at bounding box center [460, 219] width 187 height 30
click at [469, 226] on input "text" at bounding box center [460, 219] width 187 height 30
type input "glh22e11"
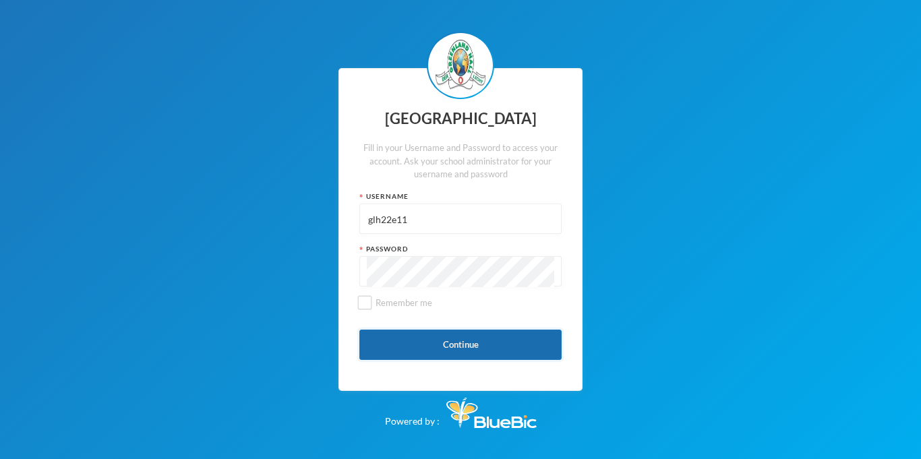
click at [440, 336] on button "Continue" at bounding box center [460, 345] width 202 height 30
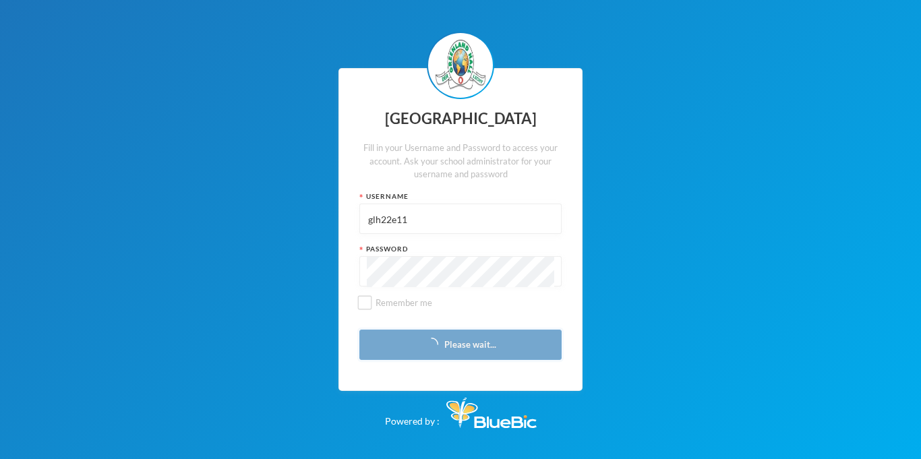
click at [440, 336] on button "Please wait..." at bounding box center [460, 345] width 202 height 30
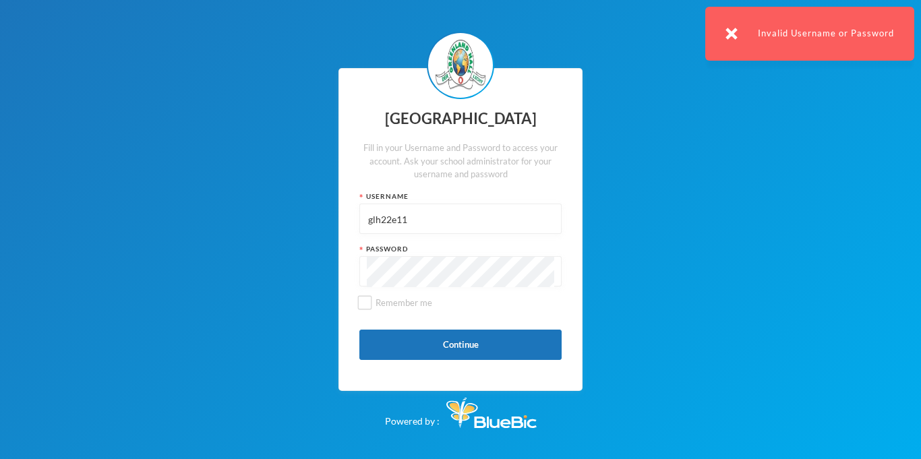
click at [576, 263] on div "Greenland Hall Fill in your Username and Password to access your account. Ask y…" at bounding box center [460, 229] width 244 height 323
click at [732, 34] on img at bounding box center [731, 34] width 12 height 12
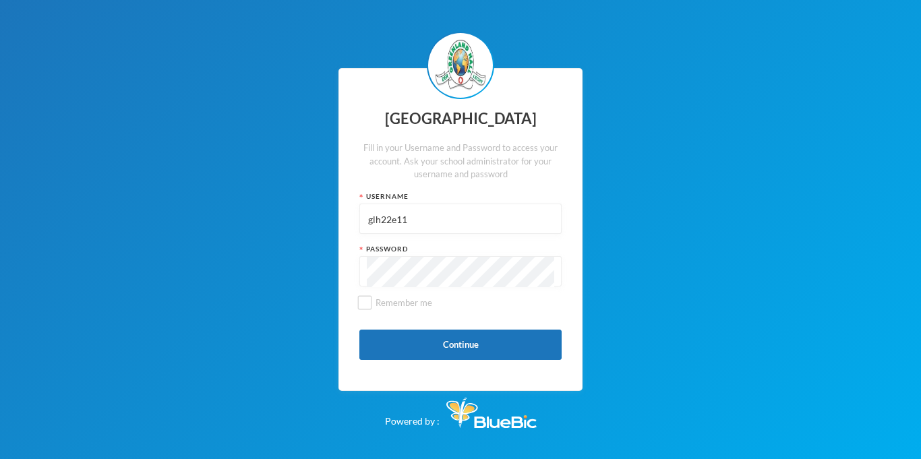
click at [400, 222] on input "glh22e11" at bounding box center [460, 219] width 187 height 30
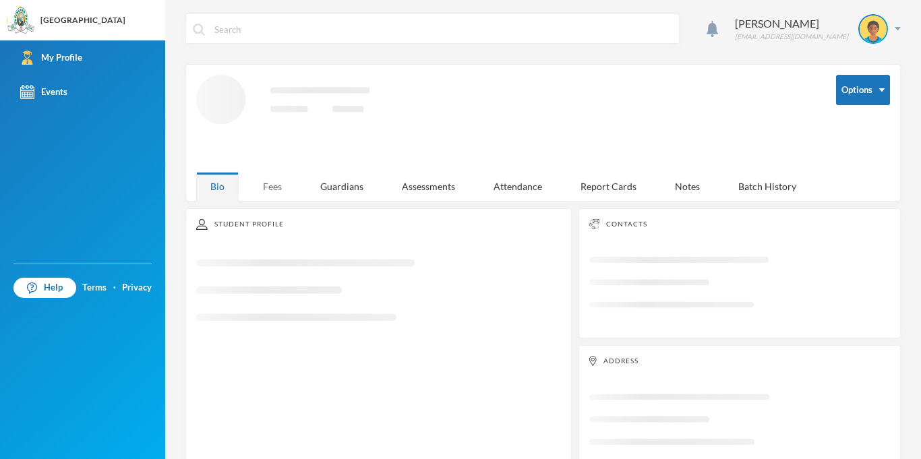
click at [266, 188] on div "Fees" at bounding box center [272, 186] width 47 height 29
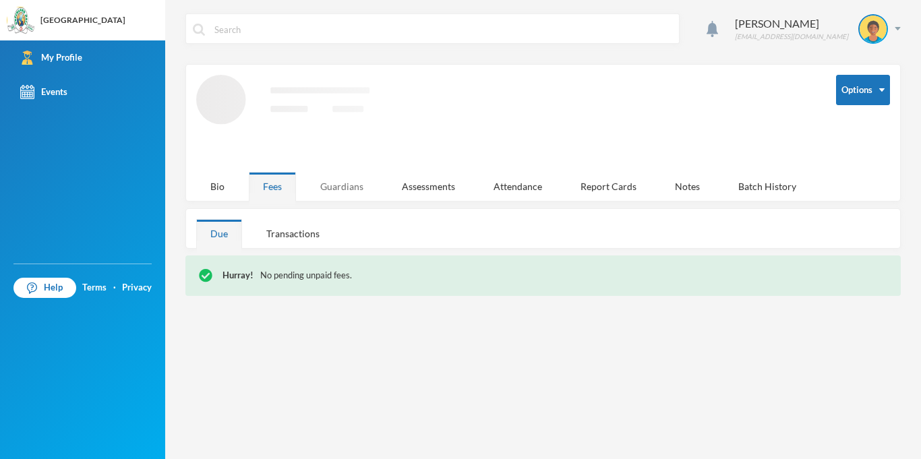
click at [355, 197] on div "Guardians" at bounding box center [341, 186] width 71 height 29
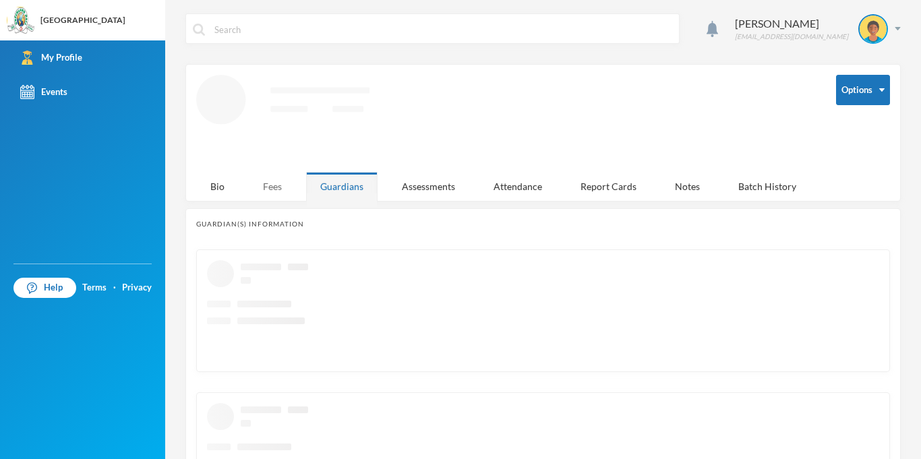
click at [249, 194] on div "Fees" at bounding box center [272, 186] width 47 height 29
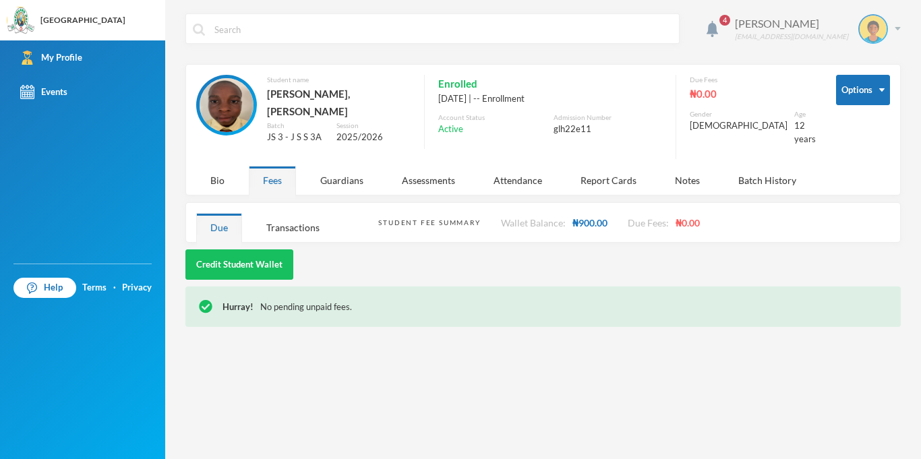
click at [895, 21] on div "Abiodun Lawrence glh22e11@greenlandhall.org" at bounding box center [812, 29] width 176 height 30
click at [859, 108] on button "Logout" at bounding box center [863, 98] width 61 height 20
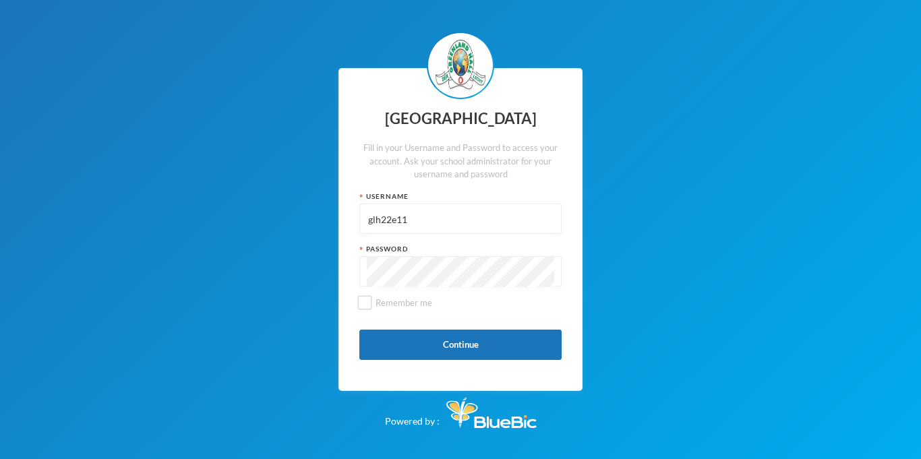
click at [406, 226] on input "glh22e11" at bounding box center [460, 219] width 187 height 30
type input "glh25c76"
click at [449, 326] on div "Greenland Hall Fill in your Username and Password to access your account. Ask y…" at bounding box center [460, 229] width 244 height 323
click at [450, 336] on button "Continue" at bounding box center [460, 345] width 202 height 30
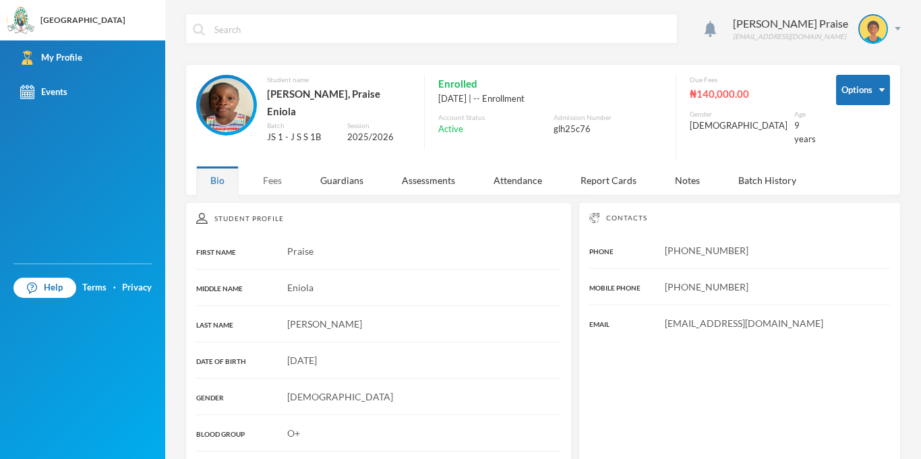
click at [277, 173] on div "Fees" at bounding box center [272, 180] width 47 height 29
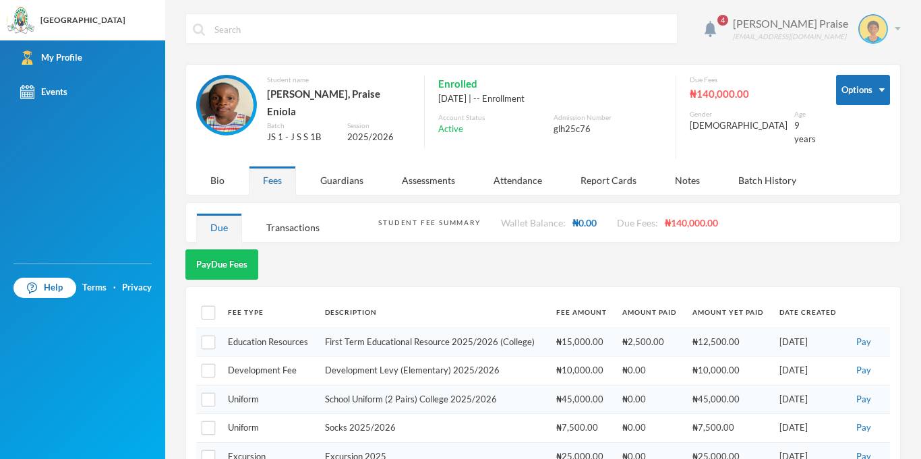
click at [897, 33] on div "Ayoola-Oladimeji Praise glh25c76@greenlandhall.org" at bounding box center [811, 29] width 178 height 30
click at [865, 96] on button "Logout" at bounding box center [864, 98] width 61 height 20
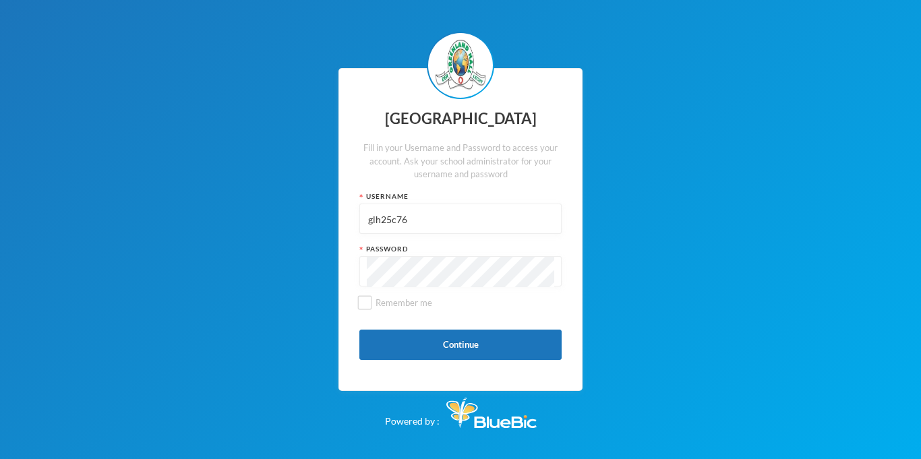
click at [423, 206] on input "glh25c76" at bounding box center [460, 219] width 187 height 30
type input "glh22e01"
click at [454, 332] on button "Continue" at bounding box center [460, 345] width 202 height 30
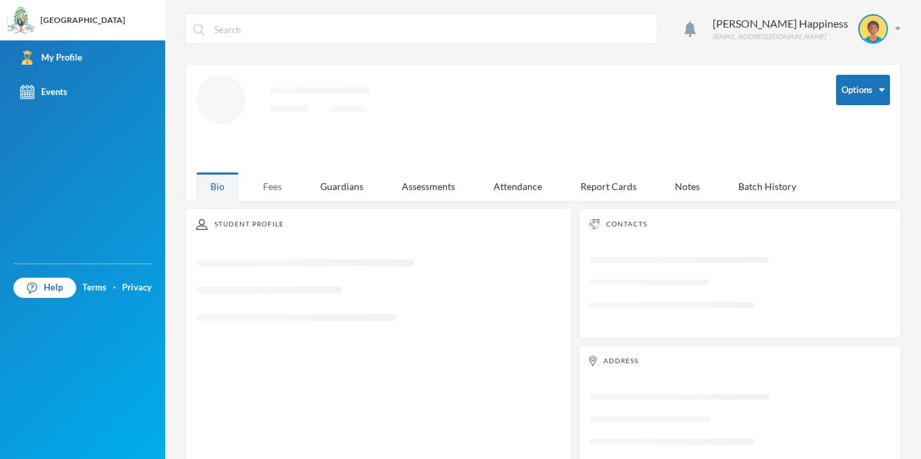
click at [280, 184] on div "Fees" at bounding box center [272, 186] width 47 height 29
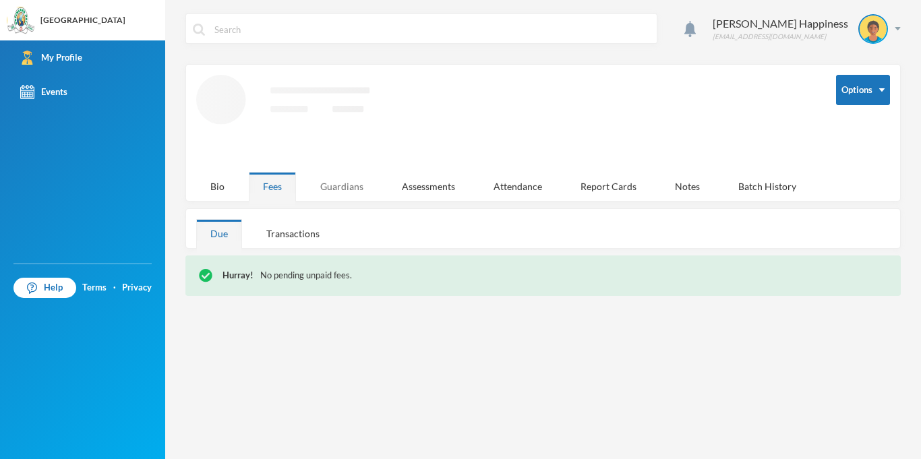
click at [329, 196] on div "George Happiness glh22e01@greenlandhall.org Options Loading interface... Bio Fe…" at bounding box center [542, 229] width 755 height 459
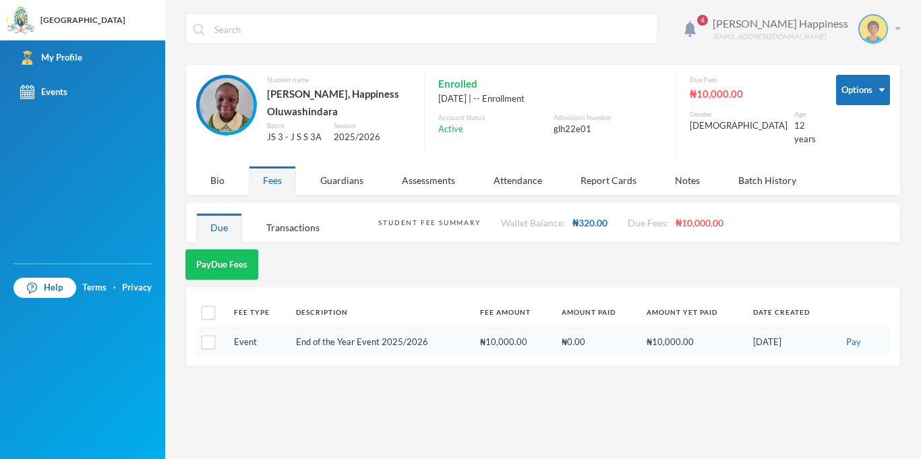
click at [899, 33] on div "George Happiness glh22e01@greenlandhall.org" at bounding box center [801, 29] width 198 height 30
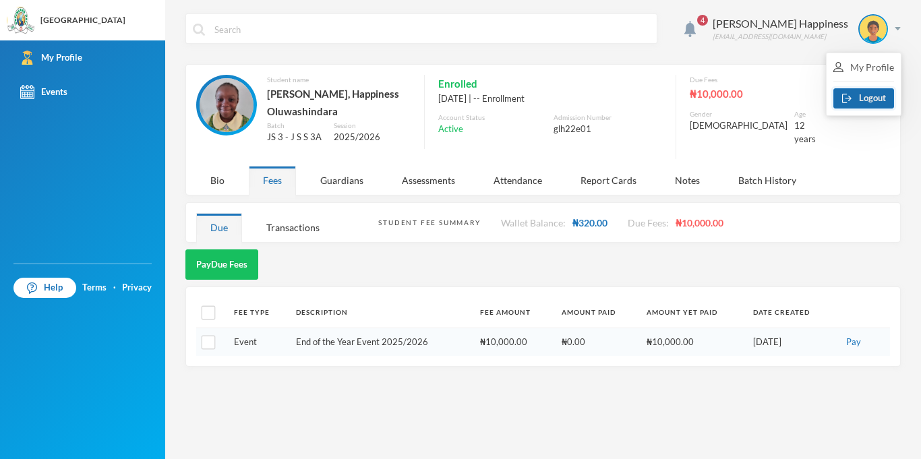
click at [864, 97] on button "Logout" at bounding box center [863, 98] width 61 height 20
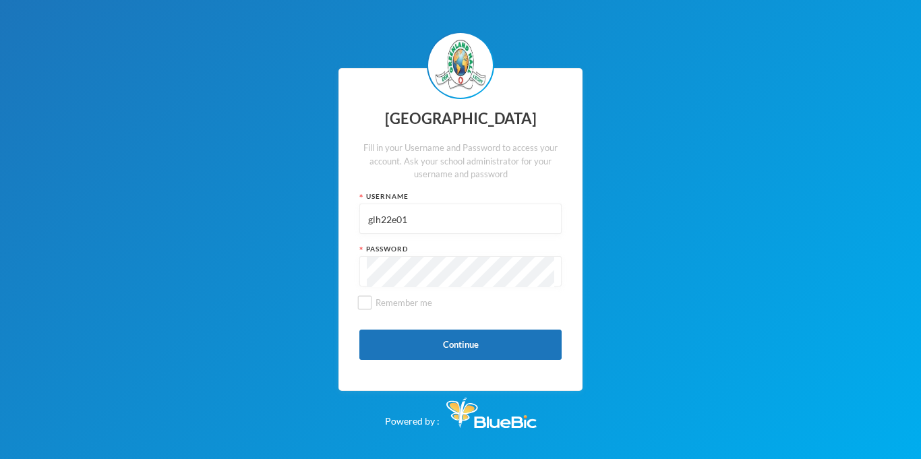
click at [452, 226] on input "glh22e01" at bounding box center [460, 219] width 187 height 30
type input "glhc21"
click at [446, 222] on input "glhc21" at bounding box center [460, 219] width 187 height 30
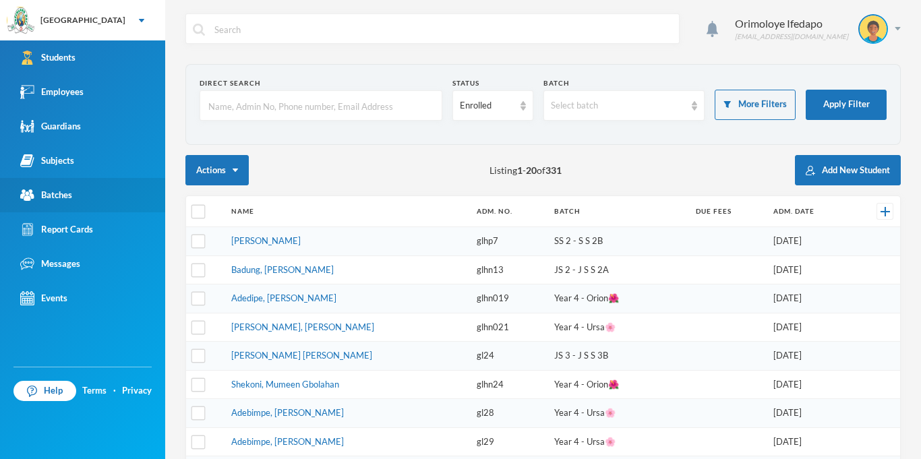
checkbox input "false"
click at [61, 197] on div "Batches" at bounding box center [46, 195] width 52 height 14
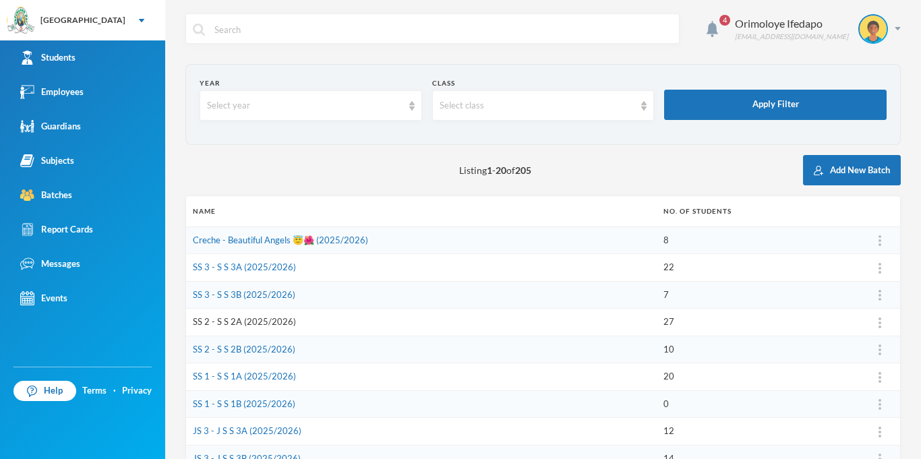
click at [216, 320] on link "SS 2 - S S 2A (2025/2026)" at bounding box center [244, 321] width 103 height 11
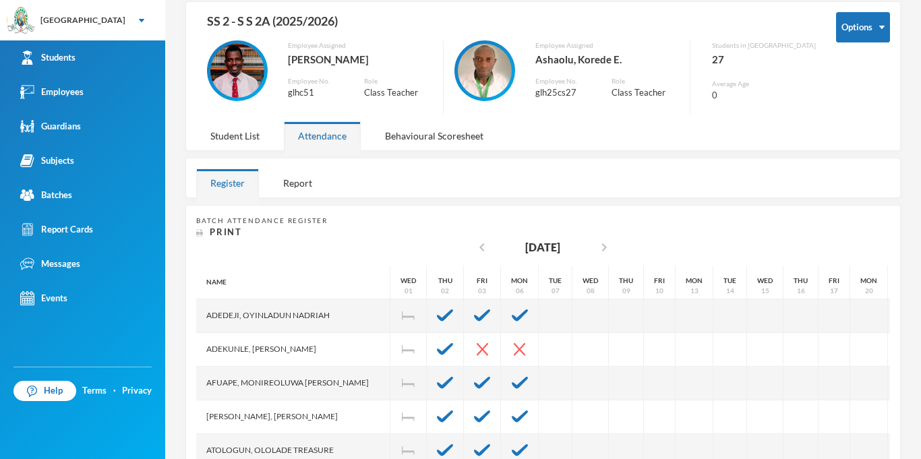
scroll to position [53, 0]
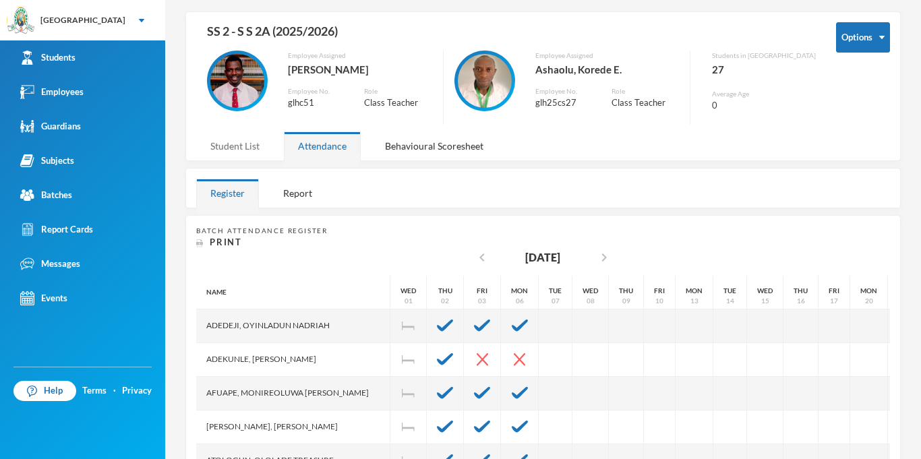
click at [246, 154] on div "Student List" at bounding box center [235, 145] width 78 height 29
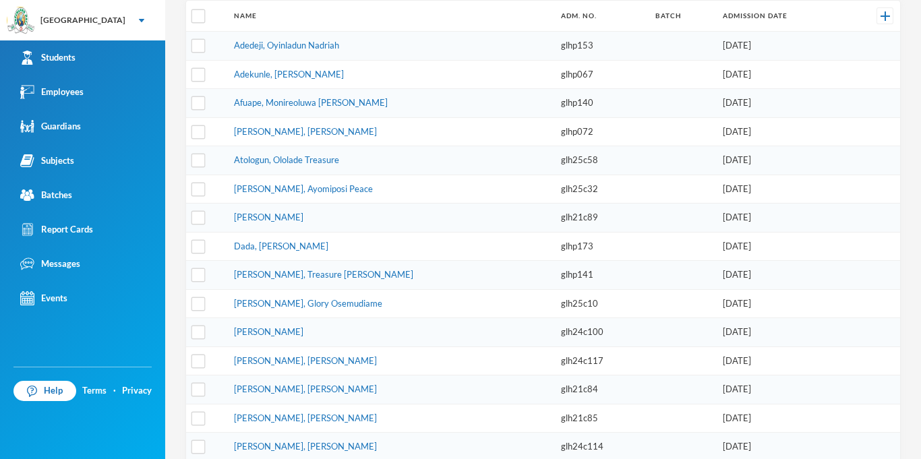
scroll to position [259, 0]
drag, startPoint x: 202, startPoint y: 50, endPoint x: 204, endPoint y: 65, distance: 15.0
click at [202, 50] on input "checkbox" at bounding box center [198, 47] width 14 height 14
checkbox input "true"
click at [195, 82] on input "checkbox" at bounding box center [198, 76] width 14 height 14
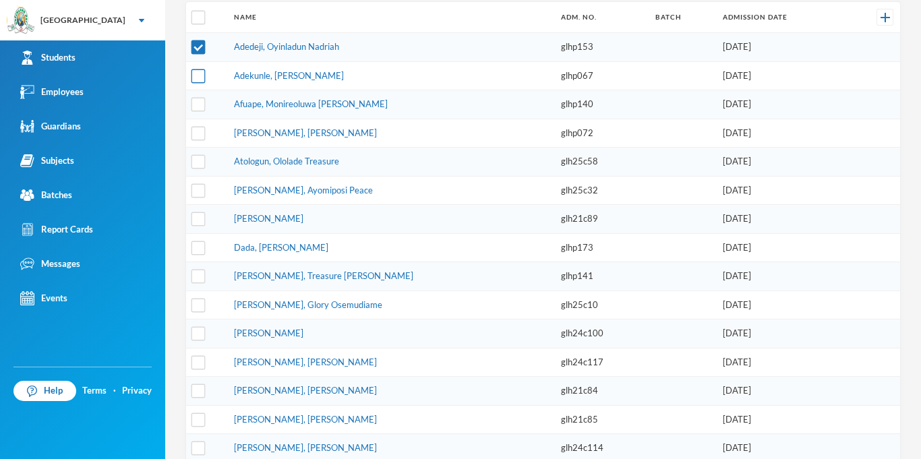
checkbox input "true"
drag, startPoint x: 197, startPoint y: 107, endPoint x: 199, endPoint y: 126, distance: 18.9
click at [198, 107] on input "checkbox" at bounding box center [198, 105] width 14 height 14
checkbox input "true"
click at [199, 134] on input "checkbox" at bounding box center [198, 133] width 14 height 14
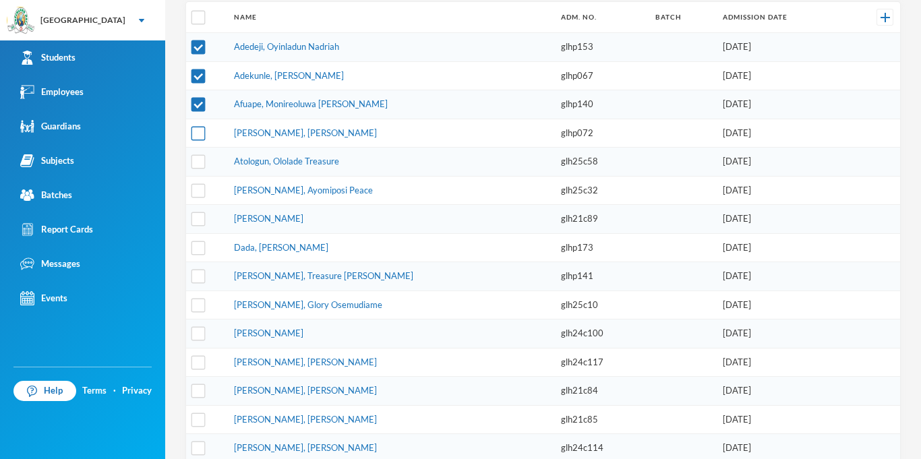
checkbox input "true"
click at [195, 166] on input "checkbox" at bounding box center [198, 162] width 14 height 14
checkbox input "true"
click at [195, 188] on input "checkbox" at bounding box center [198, 190] width 14 height 14
checkbox input "true"
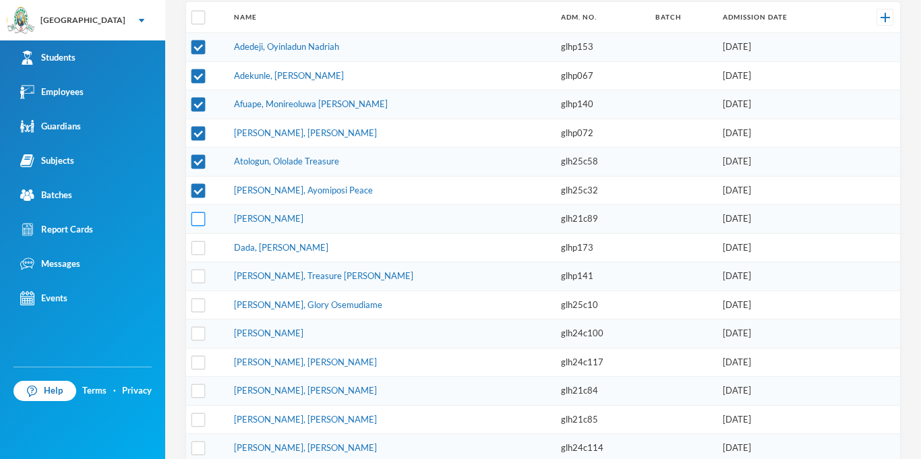
click at [200, 217] on input "checkbox" at bounding box center [198, 219] width 14 height 14
checkbox input "true"
drag, startPoint x: 199, startPoint y: 252, endPoint x: 199, endPoint y: 279, distance: 27.0
click at [199, 252] on input "checkbox" at bounding box center [198, 248] width 14 height 14
checkbox input "true"
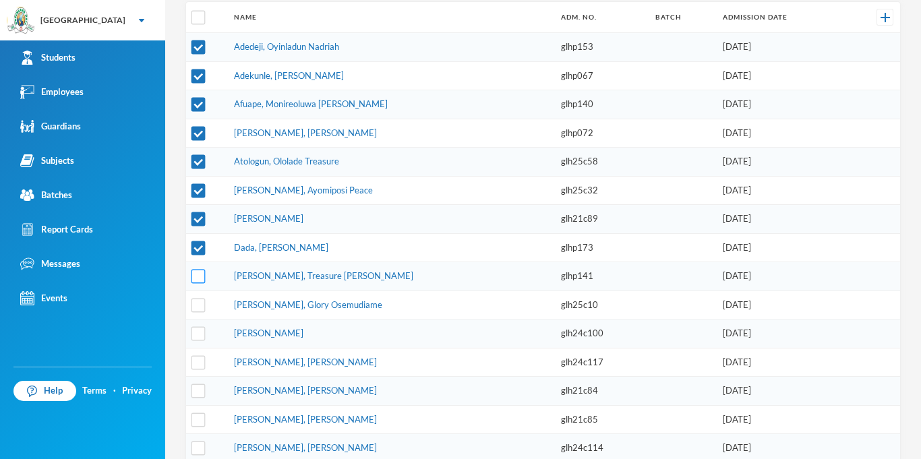
click at [200, 280] on input "checkbox" at bounding box center [198, 277] width 14 height 14
checkbox input "true"
drag, startPoint x: 202, startPoint y: 307, endPoint x: 193, endPoint y: 337, distance: 31.6
click at [203, 307] on input "checkbox" at bounding box center [198, 305] width 14 height 14
checkbox input "true"
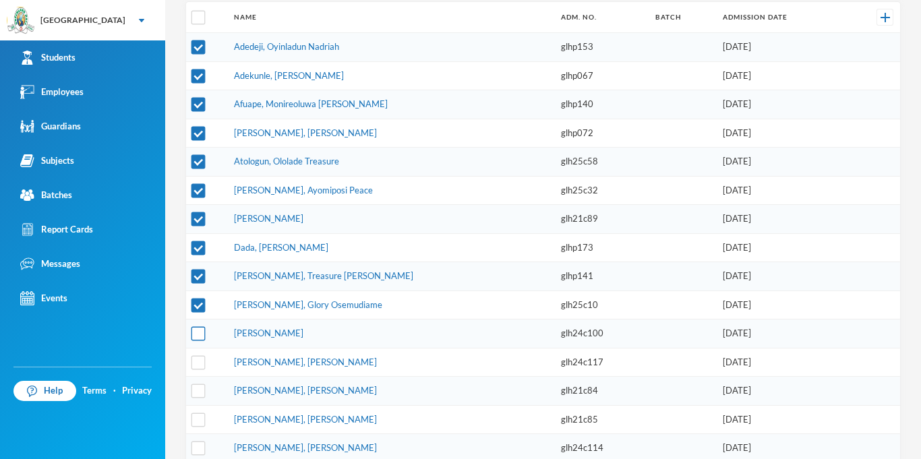
click at [197, 336] on input "checkbox" at bounding box center [198, 334] width 14 height 14
checkbox input "true"
drag, startPoint x: 200, startPoint y: 362, endPoint x: 197, endPoint y: 393, distance: 31.2
click at [201, 362] on input "checkbox" at bounding box center [198, 362] width 14 height 14
checkbox input "true"
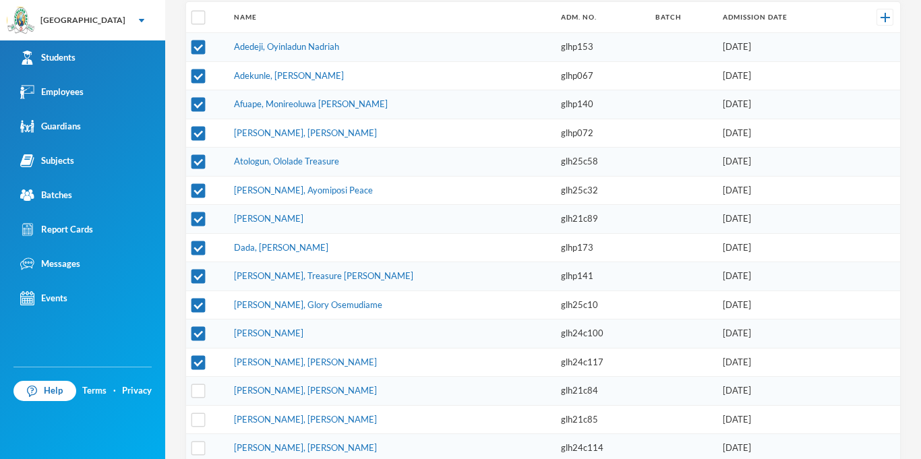
click at [199, 398] on td at bounding box center [206, 391] width 41 height 29
click at [197, 417] on input "checkbox" at bounding box center [198, 419] width 14 height 14
checkbox input "true"
click at [199, 447] on input "checkbox" at bounding box center [198, 448] width 14 height 14
checkbox input "true"
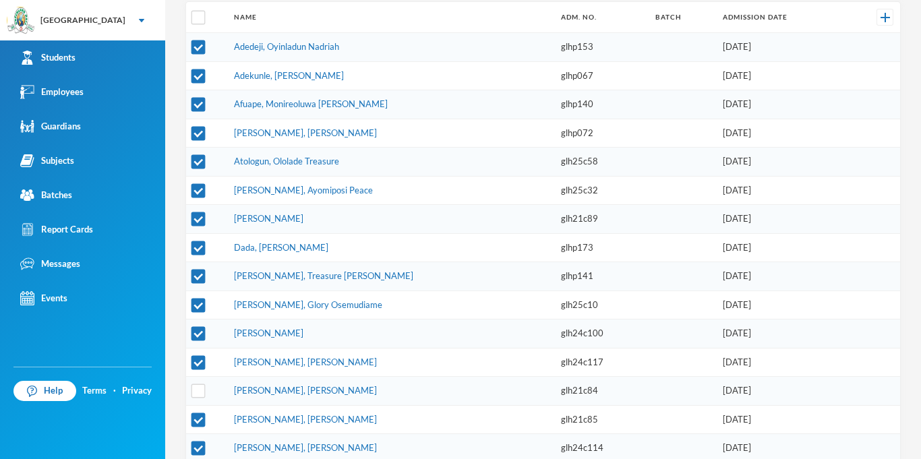
click at [201, 398] on td at bounding box center [206, 391] width 41 height 29
click at [205, 391] on input "checkbox" at bounding box center [198, 391] width 14 height 14
checkbox input "true"
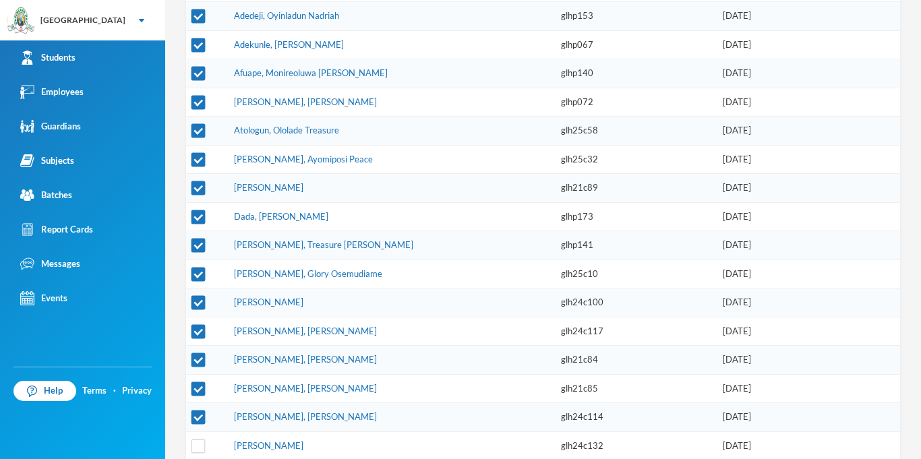
scroll to position [310, 0]
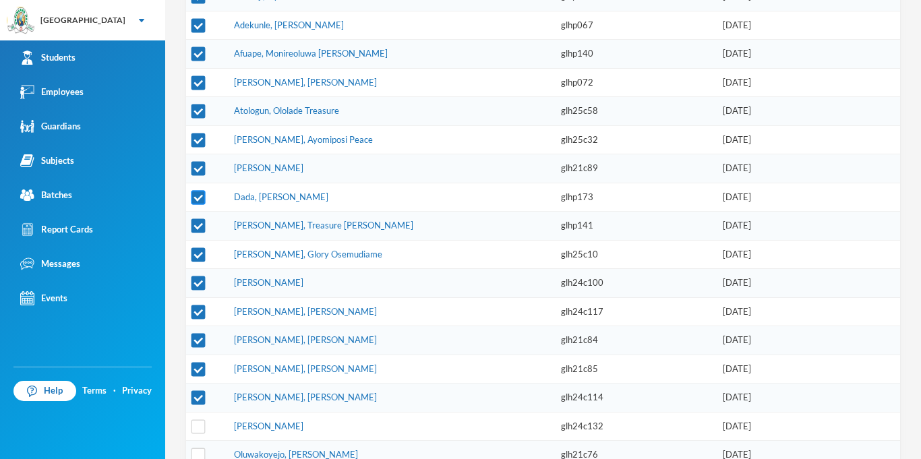
click at [198, 199] on input "checkbox" at bounding box center [198, 197] width 14 height 14
click at [202, 194] on input "checkbox" at bounding box center [198, 197] width 14 height 14
checkbox input "true"
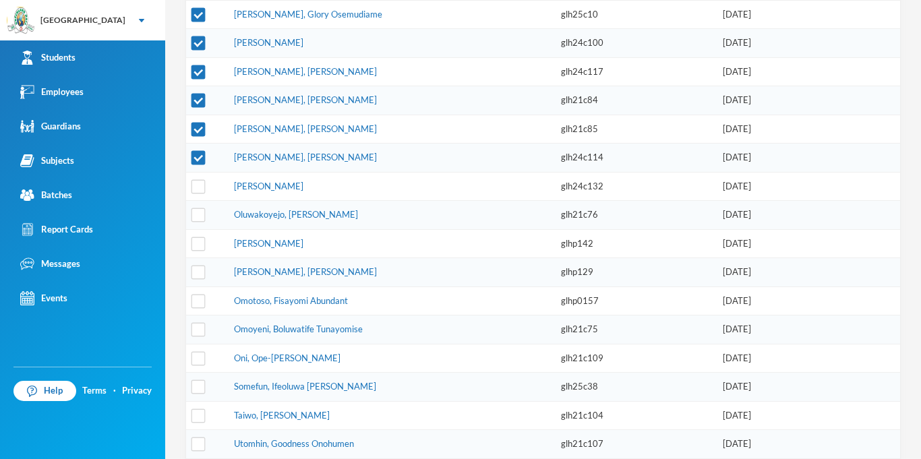
scroll to position [582, 0]
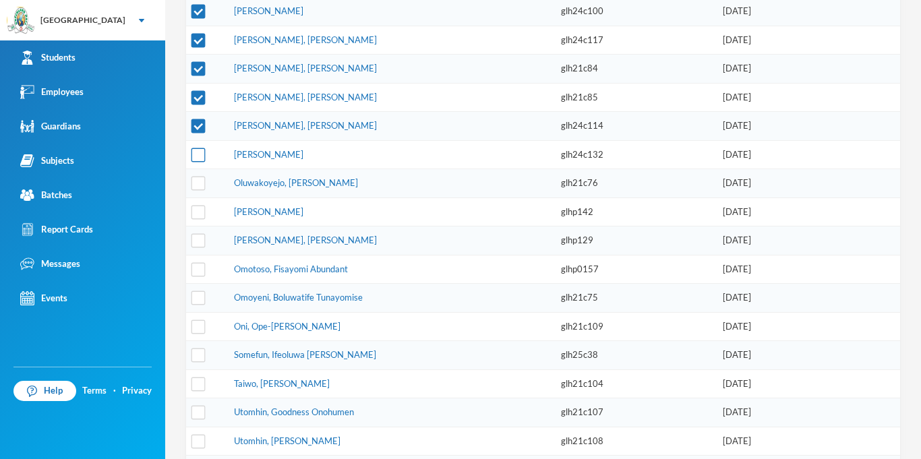
click at [200, 155] on input "checkbox" at bounding box center [198, 155] width 14 height 14
checkbox input "true"
drag, startPoint x: 202, startPoint y: 187, endPoint x: 201, endPoint y: 230, distance: 43.8
click at [202, 192] on td at bounding box center [206, 183] width 41 height 29
click at [198, 220] on td at bounding box center [206, 211] width 41 height 29
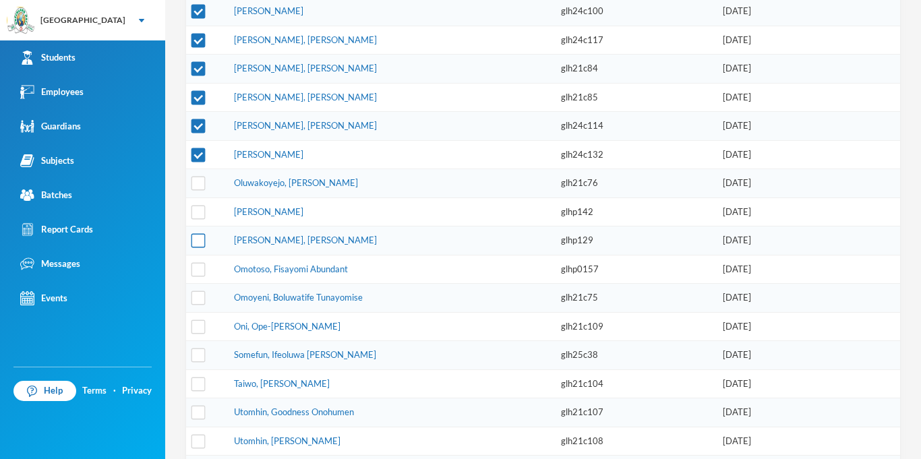
click at [197, 241] on input "checkbox" at bounding box center [198, 241] width 14 height 14
checkbox input "true"
click at [199, 197] on td at bounding box center [206, 211] width 41 height 29
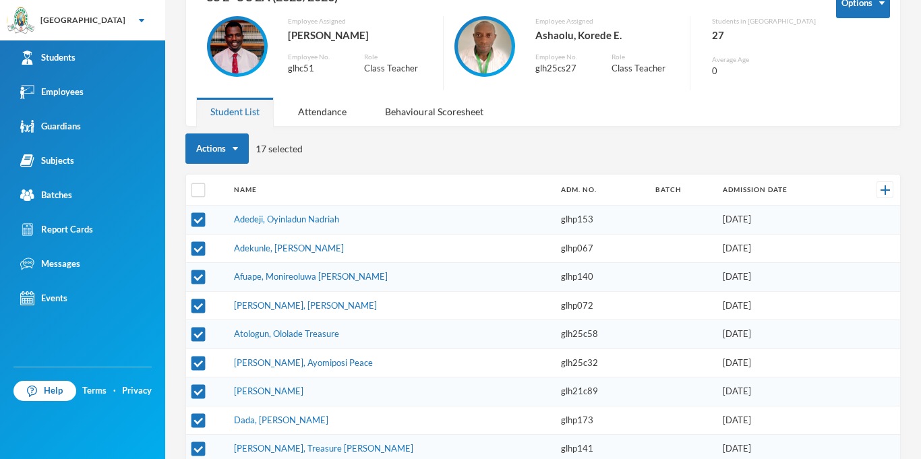
scroll to position [67, 0]
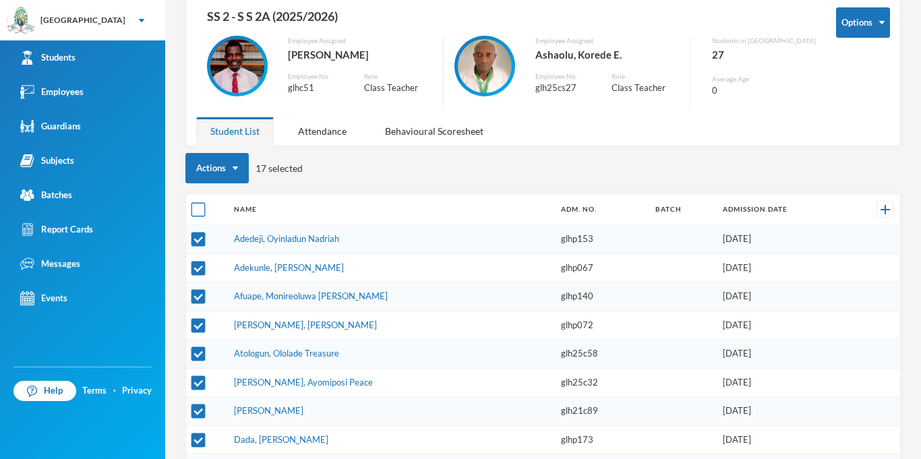
click at [197, 212] on input "checkbox" at bounding box center [198, 210] width 14 height 14
checkbox input "true"
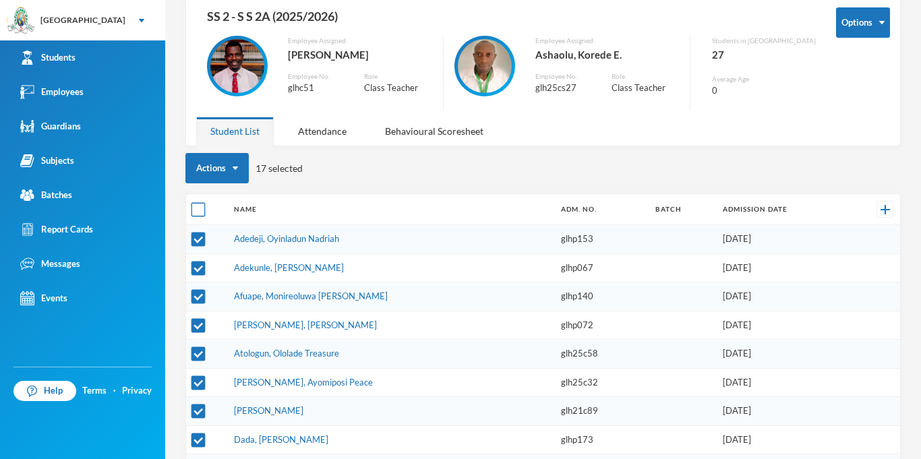
checkbox input "true"
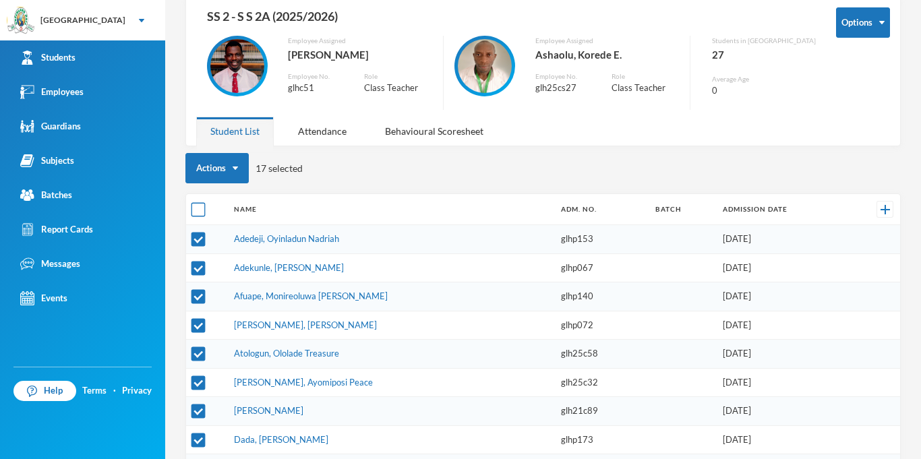
checkbox input "true"
click at [200, 243] on input "checkbox" at bounding box center [198, 240] width 14 height 14
checkbox input "false"
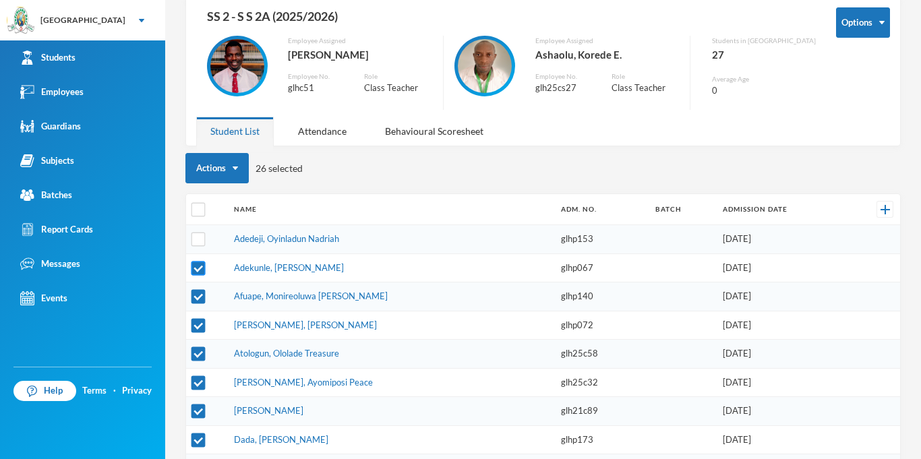
click at [197, 268] on input "checkbox" at bounding box center [198, 268] width 14 height 14
checkbox input "false"
click at [197, 299] on input "checkbox" at bounding box center [198, 297] width 14 height 14
checkbox input "false"
click at [199, 327] on input "checkbox" at bounding box center [198, 325] width 14 height 14
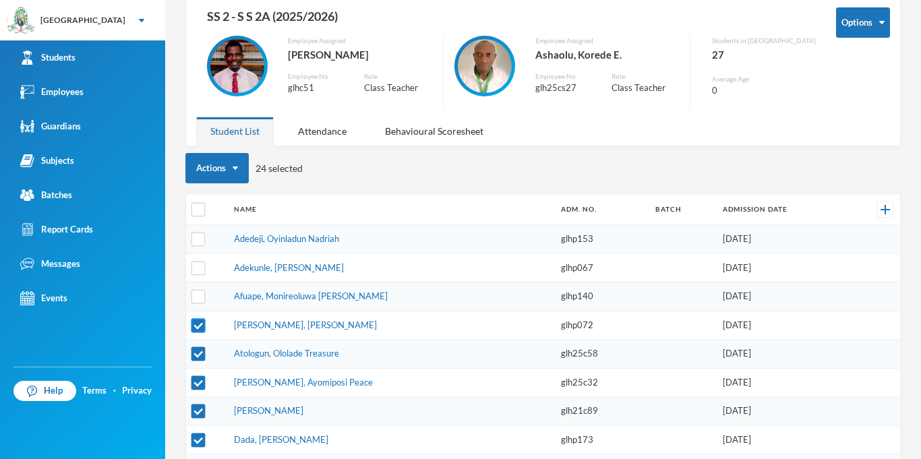
checkbox input "false"
click at [197, 359] on input "checkbox" at bounding box center [198, 354] width 14 height 14
checkbox input "false"
click at [205, 385] on td at bounding box center [206, 382] width 41 height 29
click at [199, 385] on input "checkbox" at bounding box center [198, 382] width 14 height 14
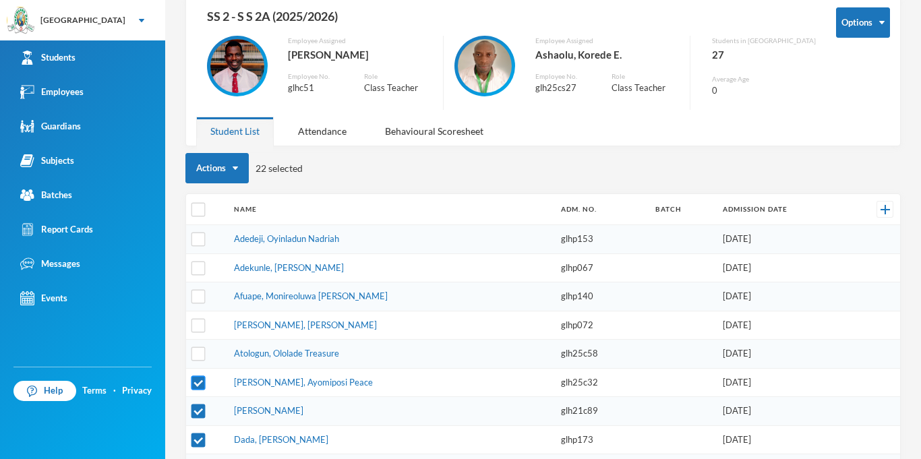
checkbox input "false"
click at [197, 408] on input "checkbox" at bounding box center [198, 411] width 14 height 14
checkbox input "false"
click at [199, 439] on input "checkbox" at bounding box center [198, 440] width 14 height 14
checkbox input "false"
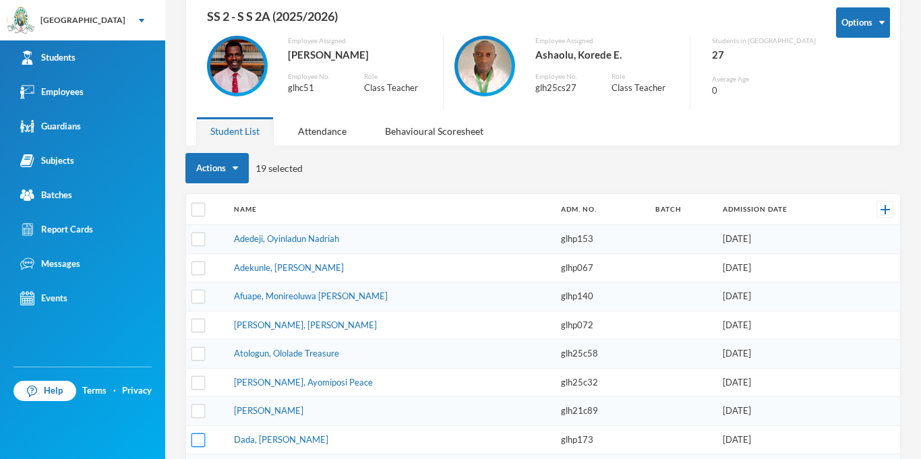
scroll to position [113, 0]
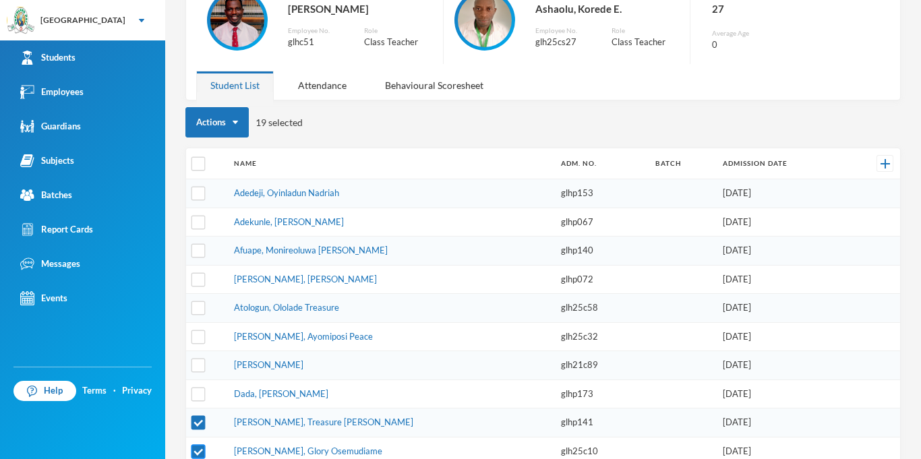
click at [201, 427] on input "checkbox" at bounding box center [198, 423] width 14 height 14
checkbox input "false"
click at [201, 453] on input "checkbox" at bounding box center [198, 451] width 14 height 14
checkbox input "false"
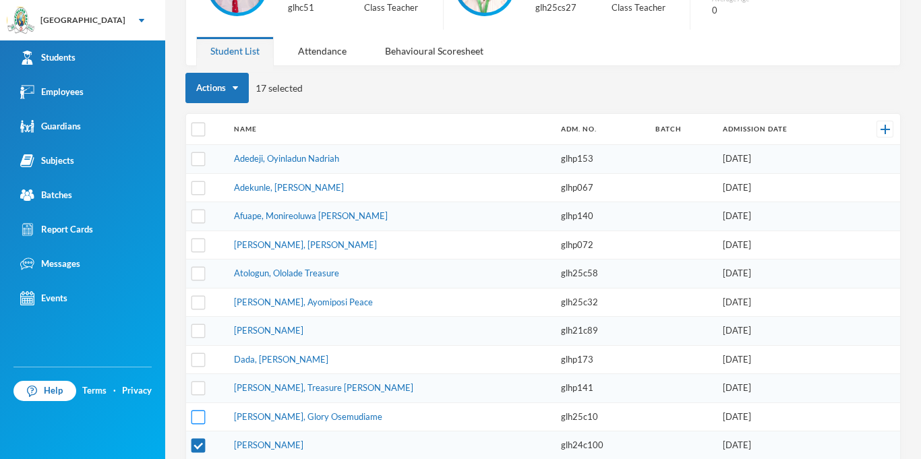
scroll to position [178, 0]
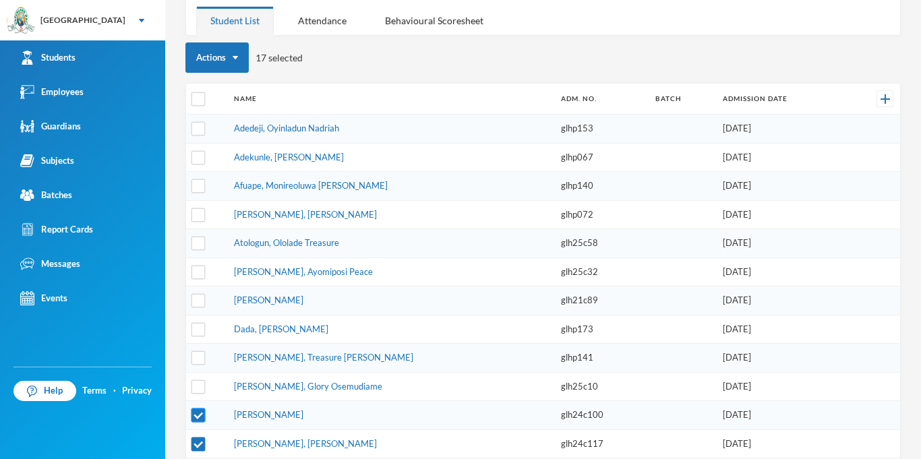
click at [202, 419] on input "checkbox" at bounding box center [198, 415] width 14 height 14
checkbox input "false"
click at [199, 443] on input "checkbox" at bounding box center [198, 444] width 14 height 14
checkbox input "false"
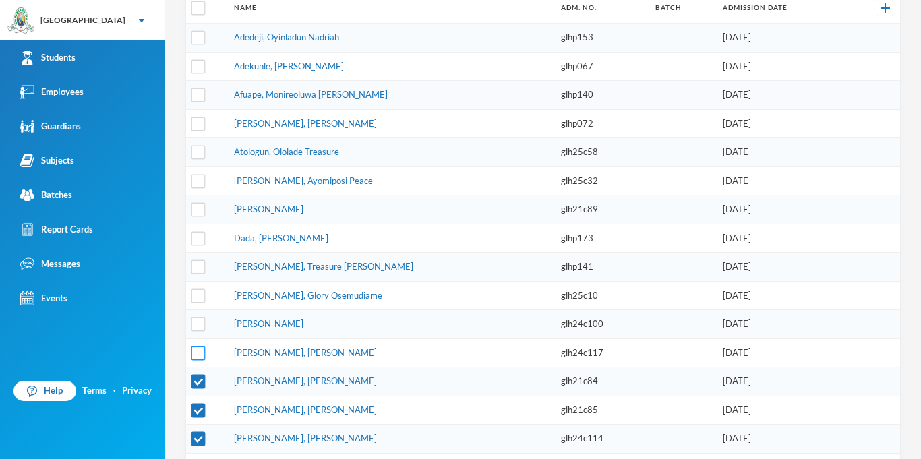
scroll to position [278, 0]
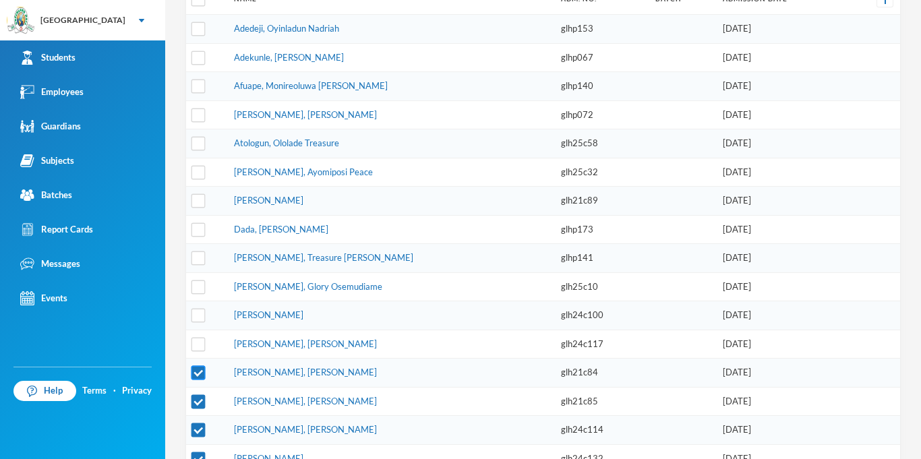
click at [197, 373] on input "checkbox" at bounding box center [198, 373] width 14 height 14
checkbox input "false"
click at [196, 402] on input "checkbox" at bounding box center [198, 401] width 14 height 14
checkbox input "false"
click at [199, 429] on input "checkbox" at bounding box center [198, 430] width 14 height 14
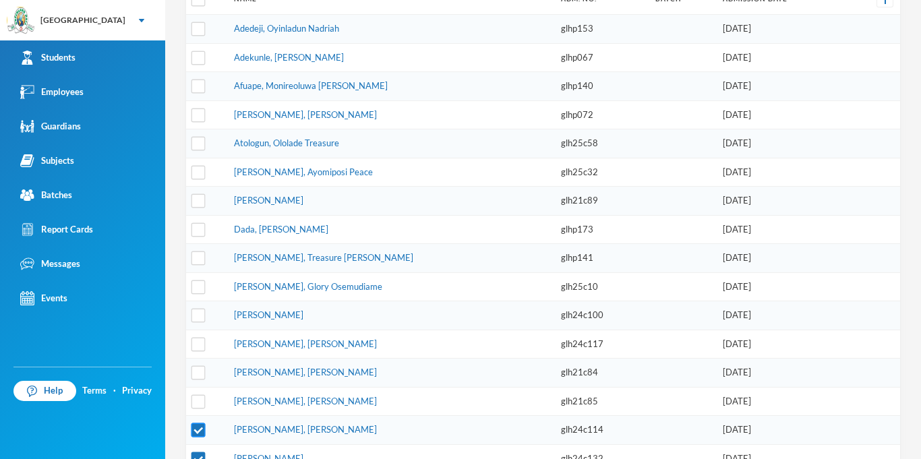
checkbox input "false"
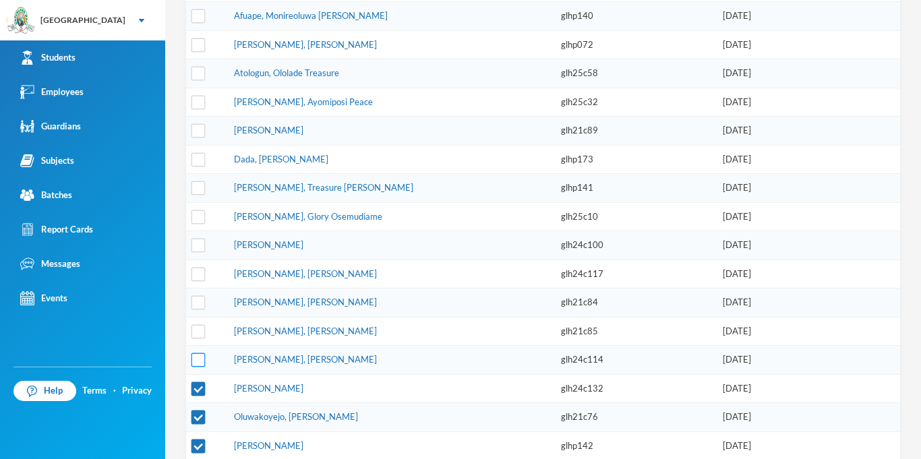
scroll to position [350, 0]
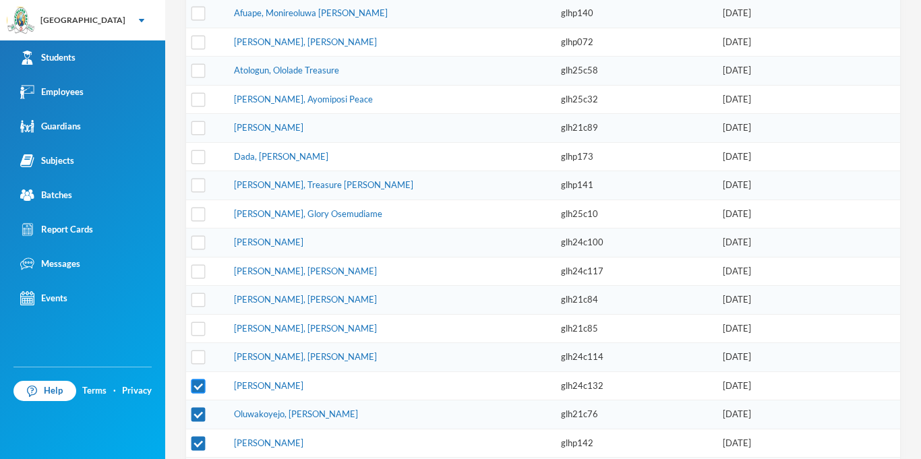
click at [198, 388] on input "checkbox" at bounding box center [198, 386] width 14 height 14
checkbox input "false"
click at [195, 423] on td at bounding box center [206, 414] width 41 height 29
click at [192, 446] on input "checkbox" at bounding box center [198, 443] width 14 height 14
checkbox input "false"
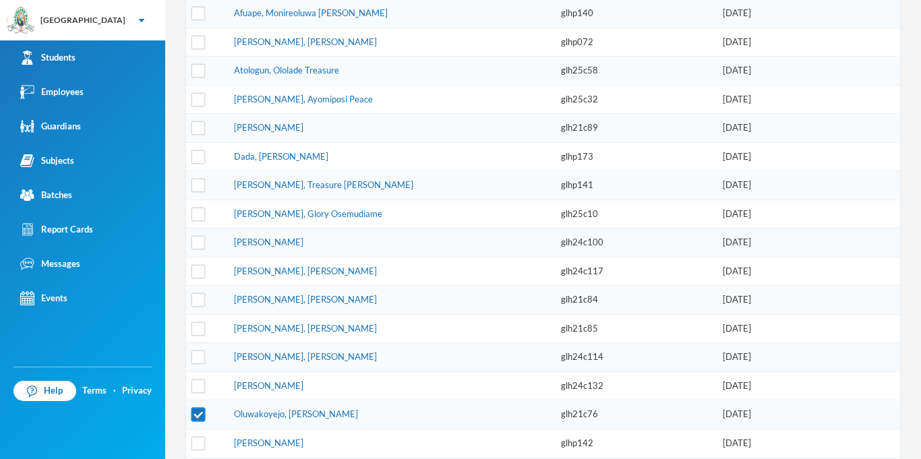
click at [202, 412] on input "checkbox" at bounding box center [198, 415] width 14 height 14
checkbox input "false"
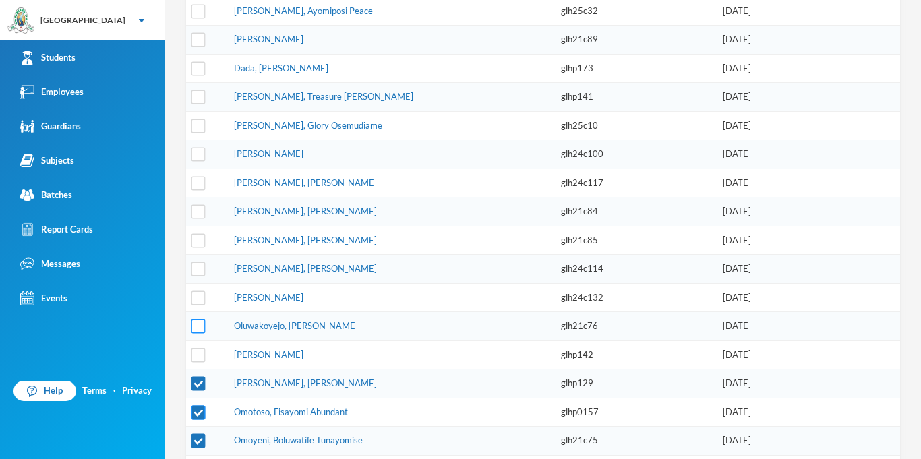
scroll to position [446, 0]
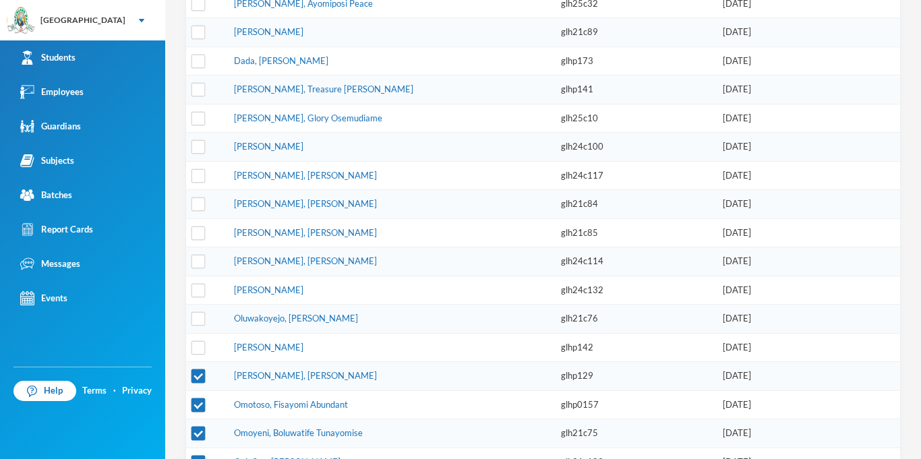
click at [202, 384] on td at bounding box center [206, 376] width 41 height 29
click at [197, 381] on input "checkbox" at bounding box center [198, 376] width 14 height 14
checkbox input "false"
click at [199, 406] on input "checkbox" at bounding box center [198, 405] width 14 height 14
checkbox input "false"
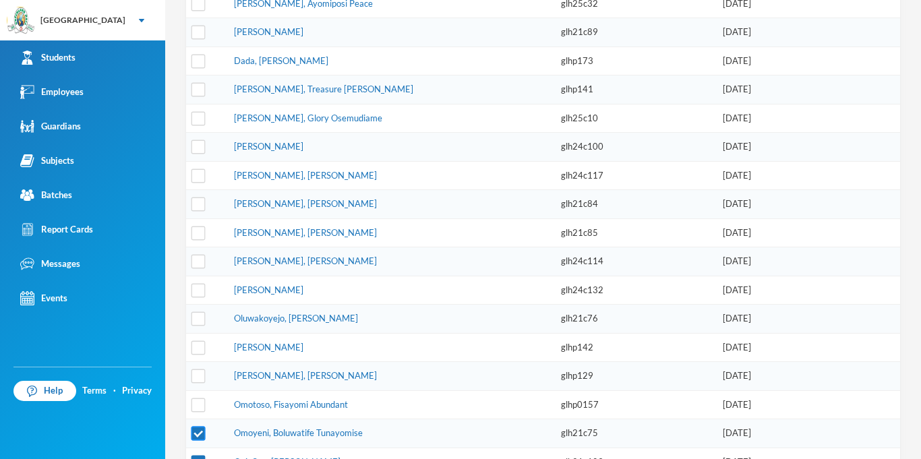
click at [194, 433] on input "checkbox" at bounding box center [198, 434] width 14 height 14
checkbox input "false"
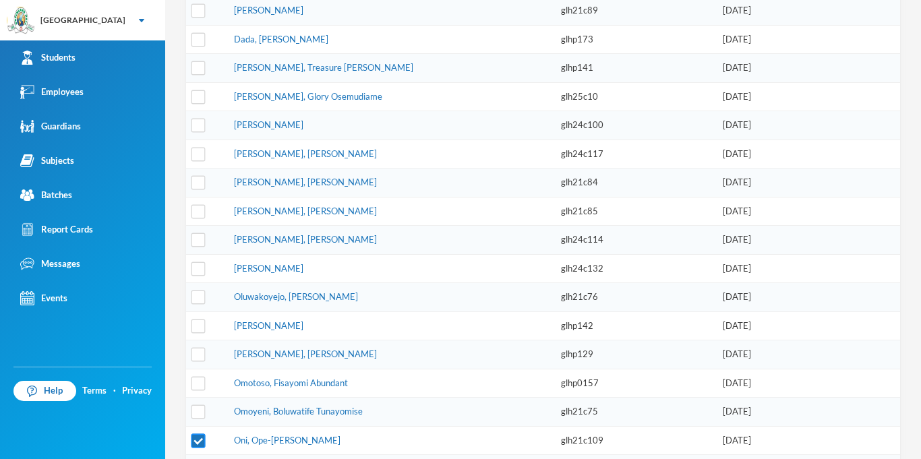
click at [204, 441] on input "checkbox" at bounding box center [198, 440] width 14 height 14
checkbox input "false"
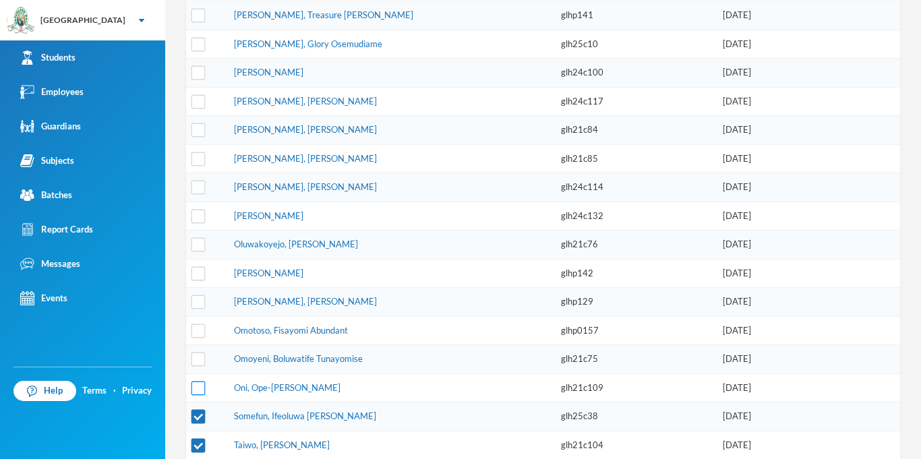
scroll to position [521, 0]
click at [195, 418] on input "checkbox" at bounding box center [198, 416] width 14 height 14
checkbox input "false"
click at [193, 452] on td at bounding box center [206, 444] width 41 height 29
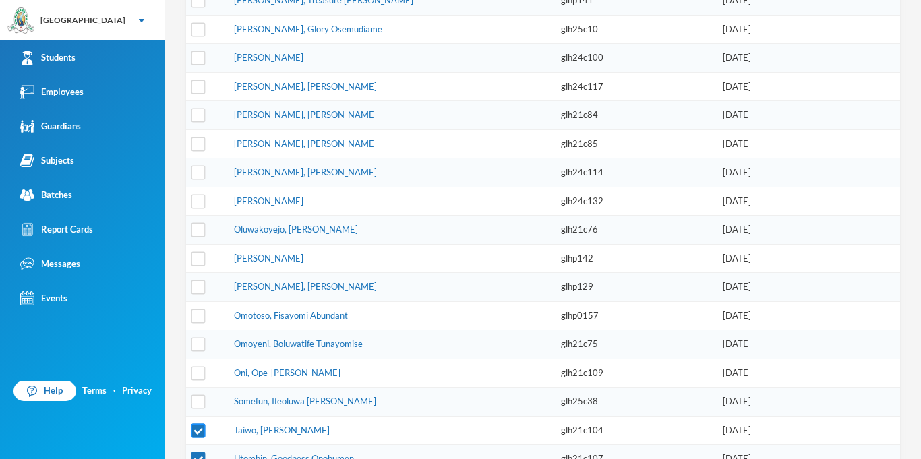
click at [199, 431] on input "checkbox" at bounding box center [198, 430] width 14 height 14
checkbox input "false"
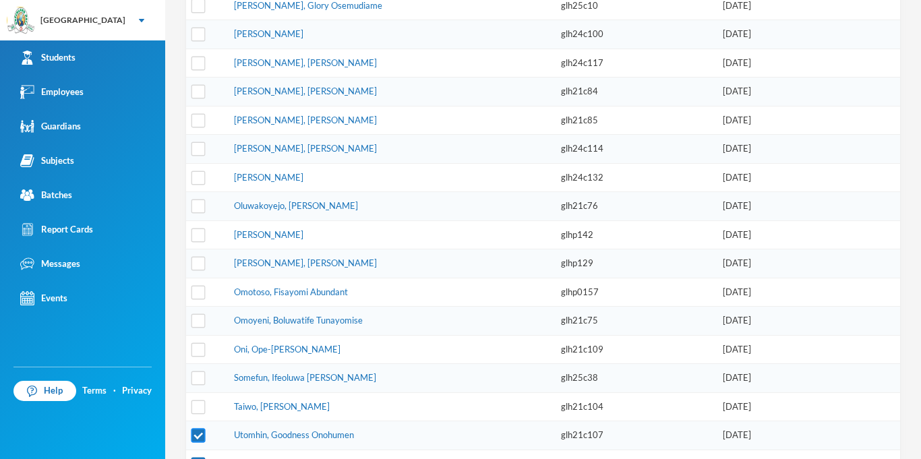
click at [199, 435] on input "checkbox" at bounding box center [198, 436] width 14 height 14
checkbox input "false"
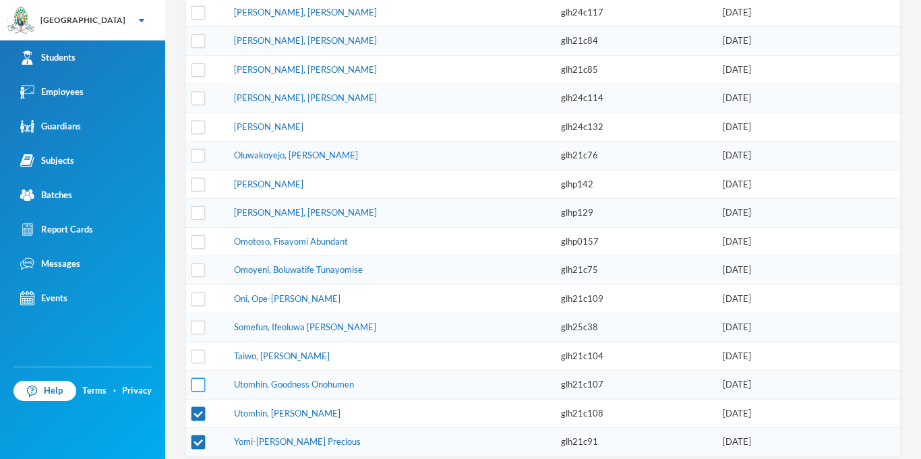
scroll to position [611, 0]
click at [198, 419] on td at bounding box center [206, 412] width 41 height 29
click at [199, 416] on input "checkbox" at bounding box center [198, 412] width 14 height 14
checkbox input "false"
click at [198, 445] on input "checkbox" at bounding box center [198, 441] width 14 height 14
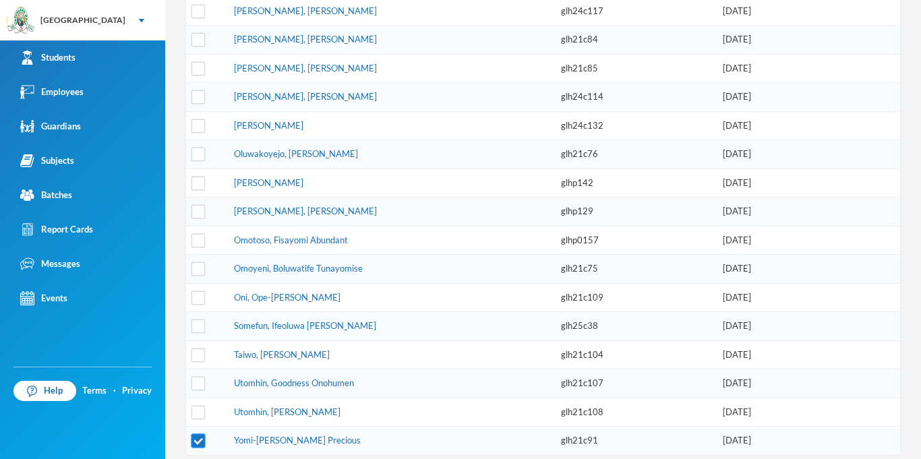
checkbox input "false"
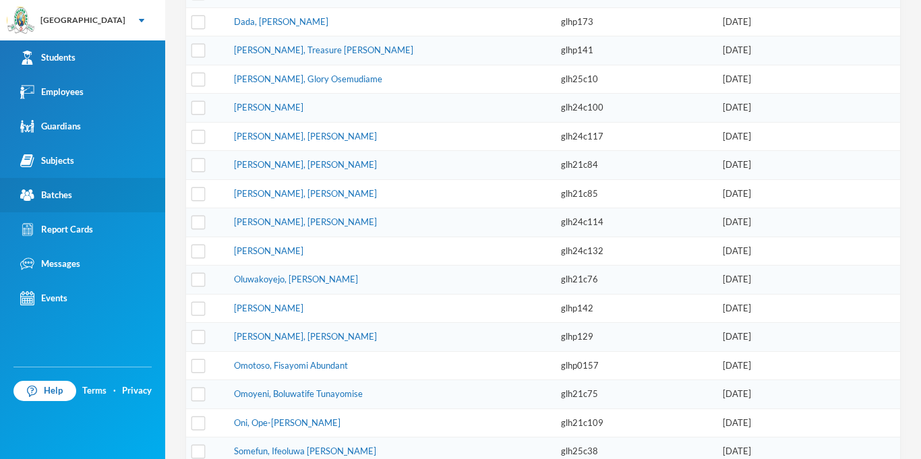
scroll to position [481, 0]
